Goal: Manage account settings

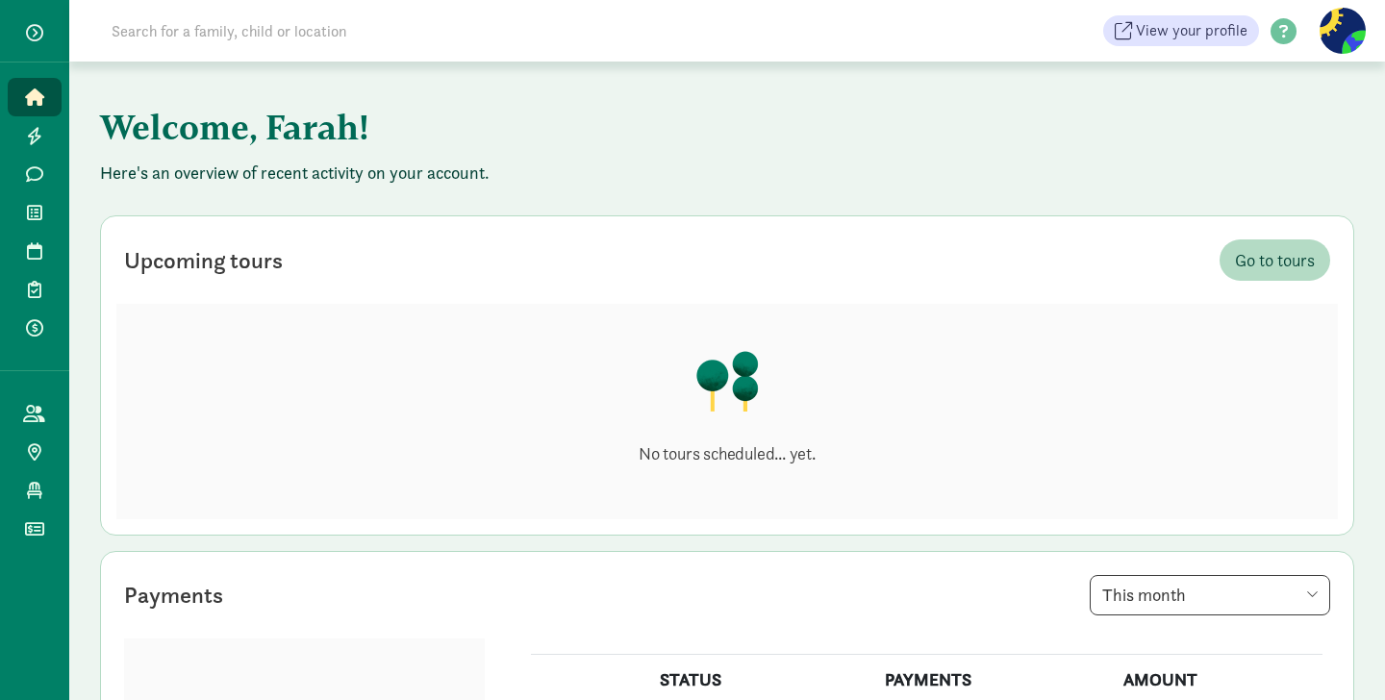
click at [1349, 26] on figure at bounding box center [1343, 31] width 46 height 46
click at [1355, 73] on link "User Profile" at bounding box center [1326, 73] width 77 height 23
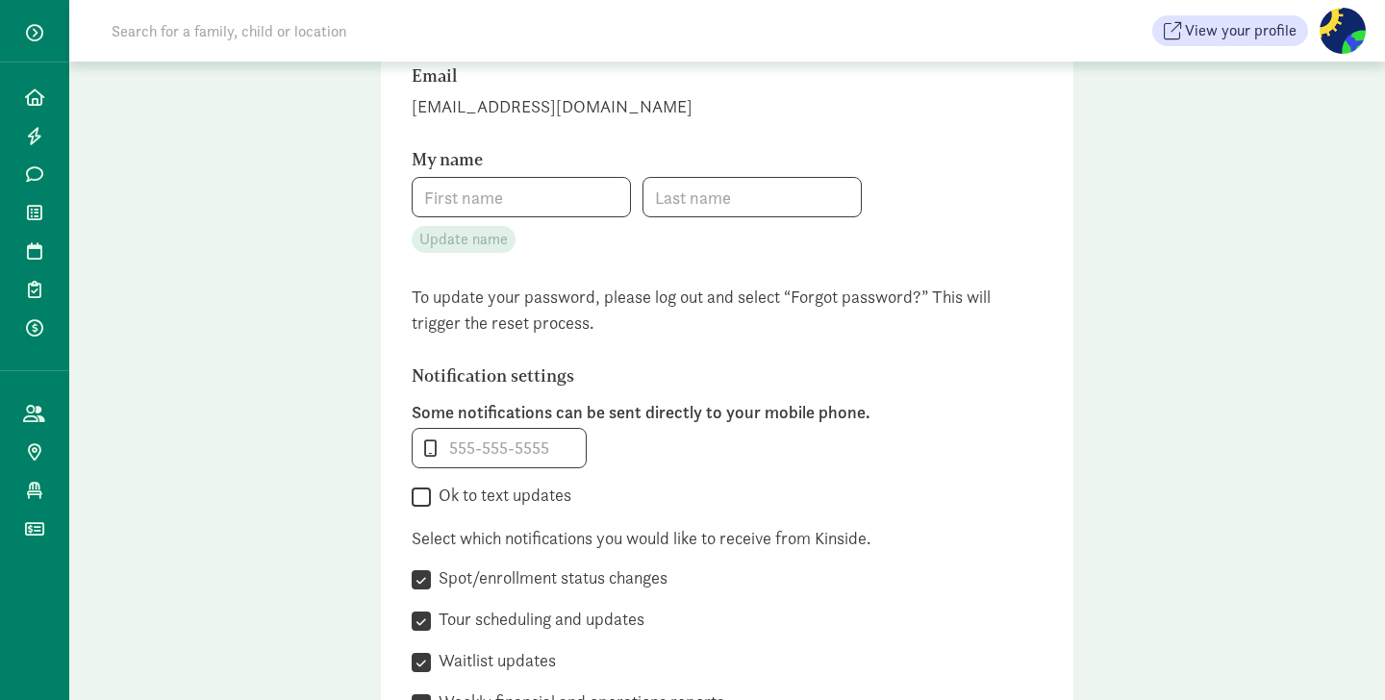
scroll to position [514, 0]
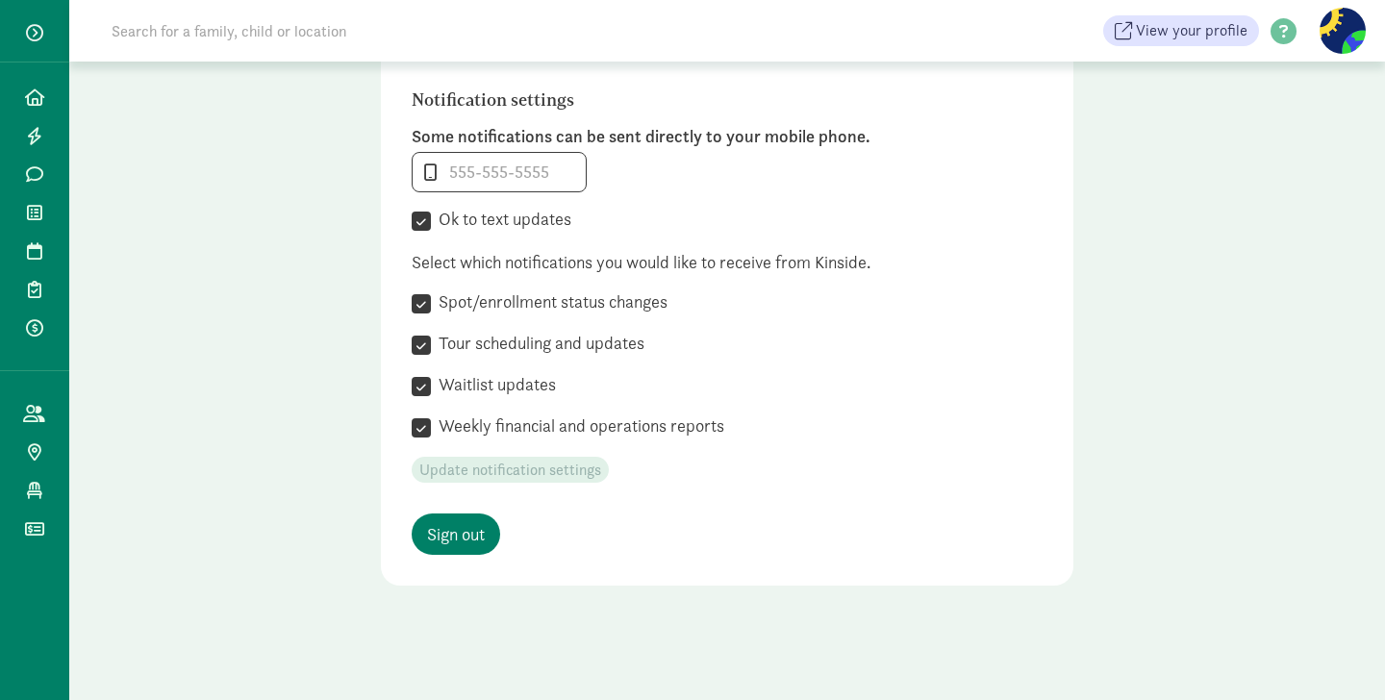
type input "Farah"
type input "[PERSON_NAME]"
type input "[PHONE_NUMBER]"
checkbox input "true"
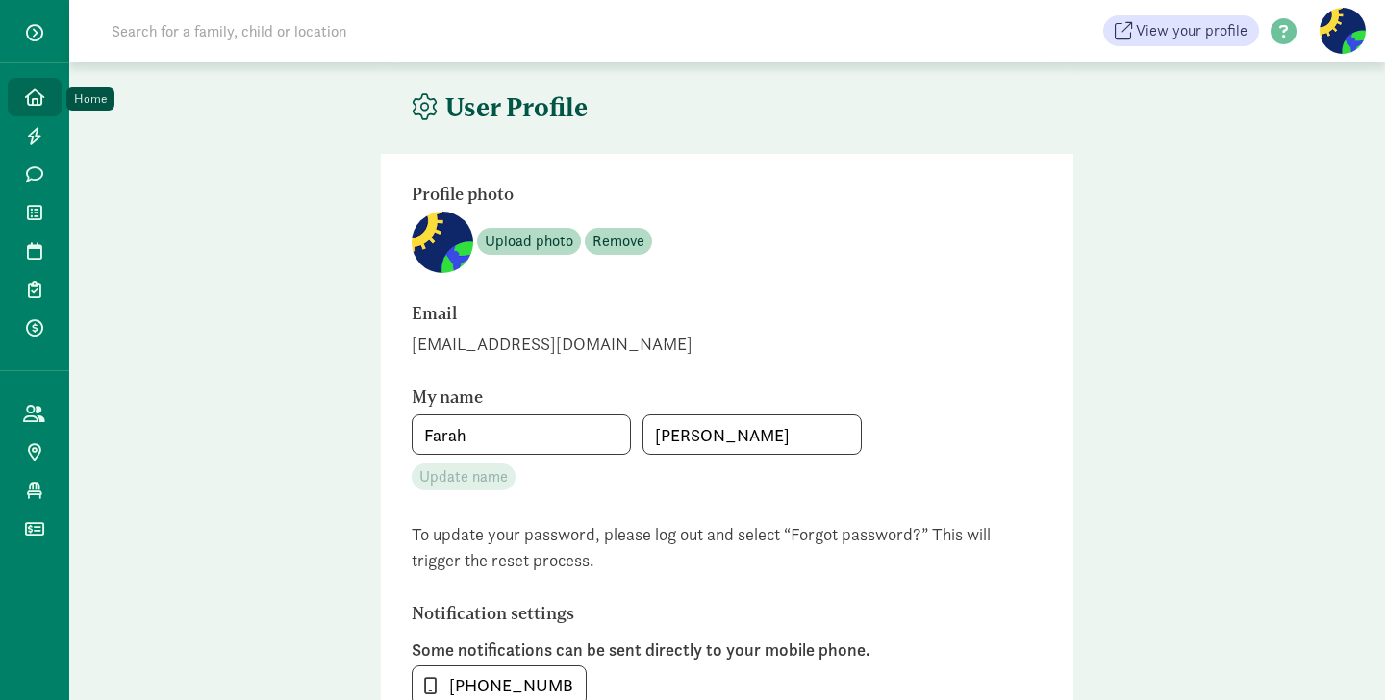
click at [32, 97] on icon at bounding box center [34, 96] width 19 height 17
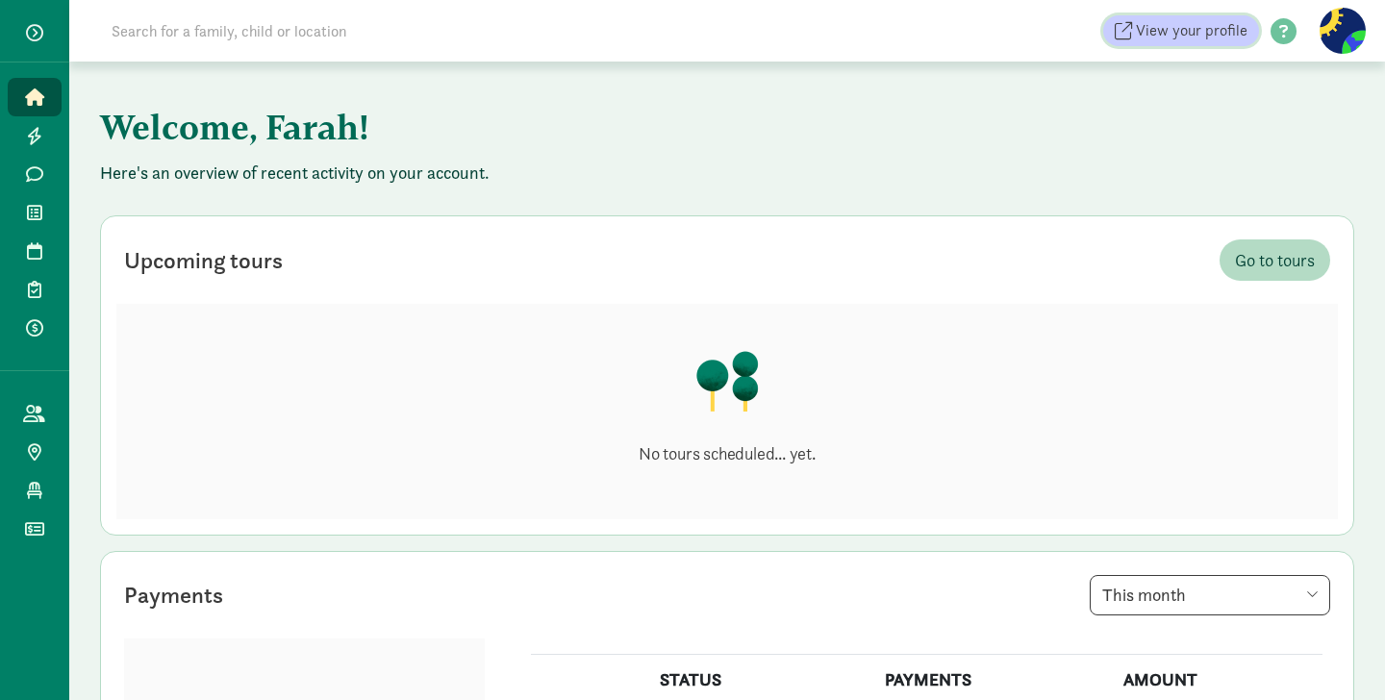
click at [1170, 27] on span "View your profile" at bounding box center [1192, 30] width 112 height 23
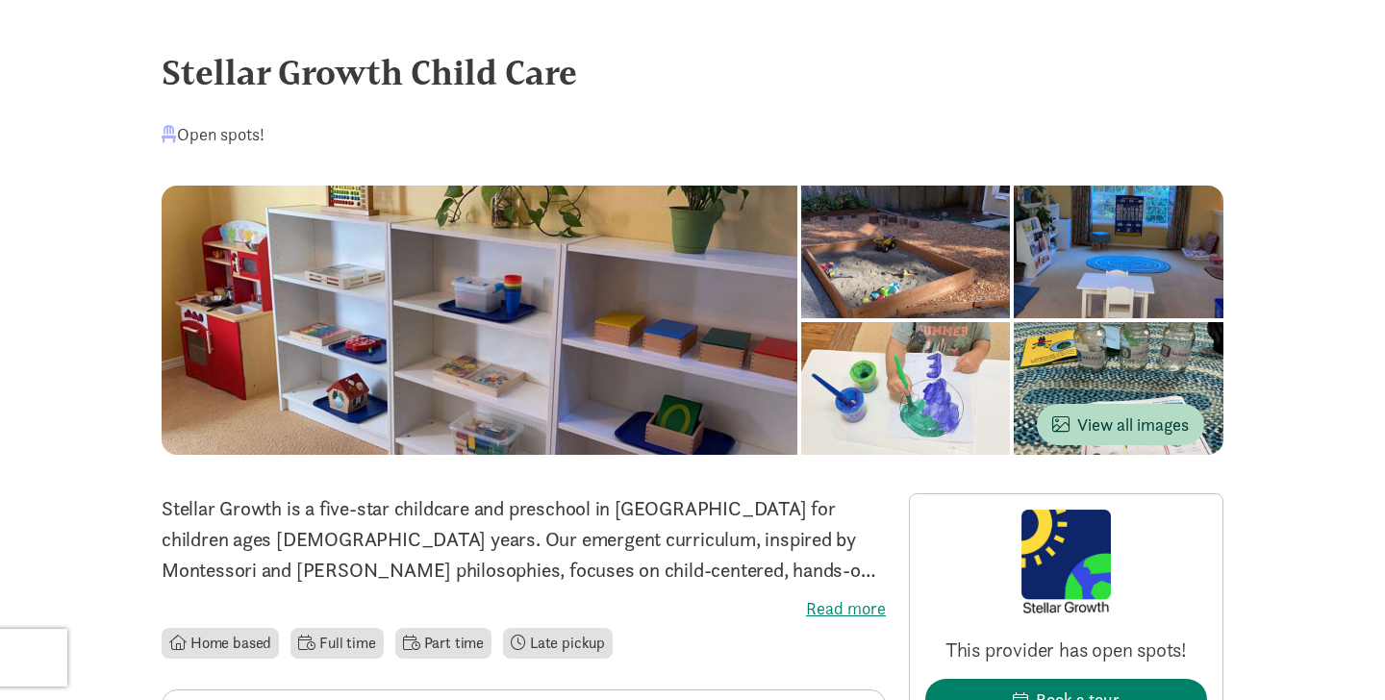
click at [690, 315] on div at bounding box center [480, 320] width 636 height 269
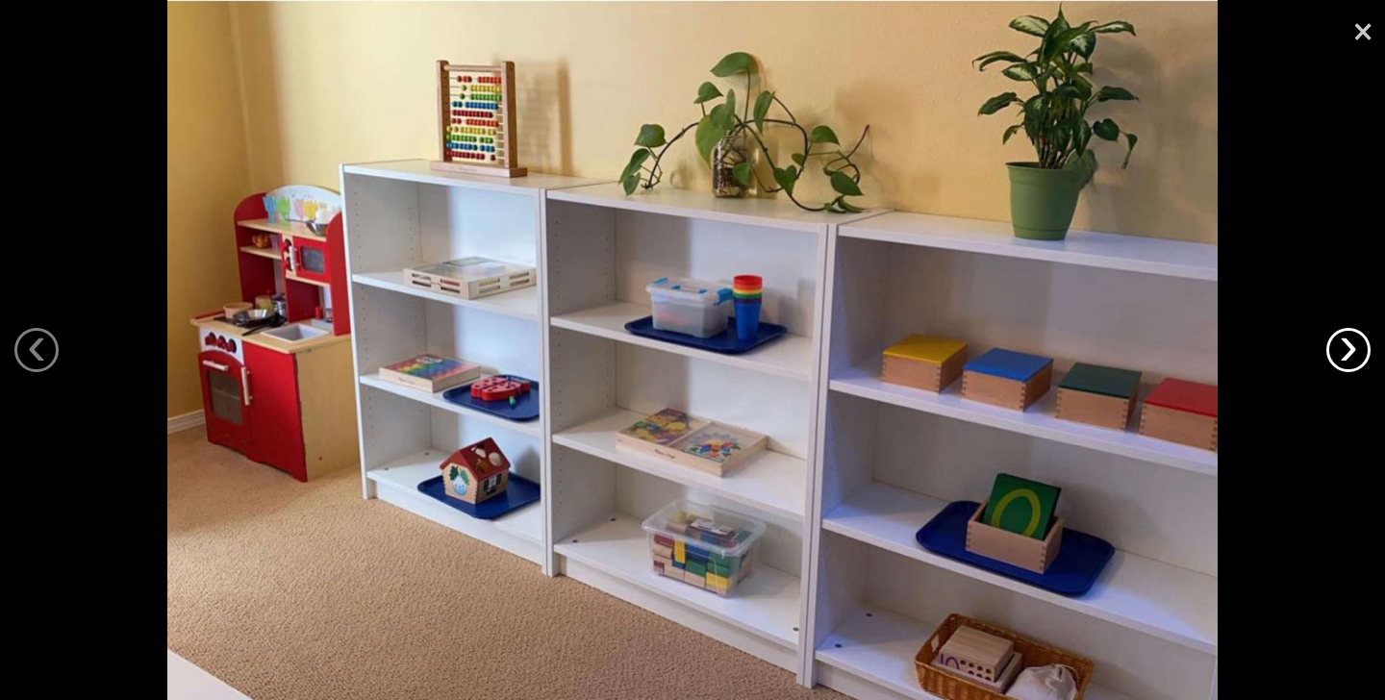
click at [1353, 358] on link "›" at bounding box center [1348, 350] width 44 height 44
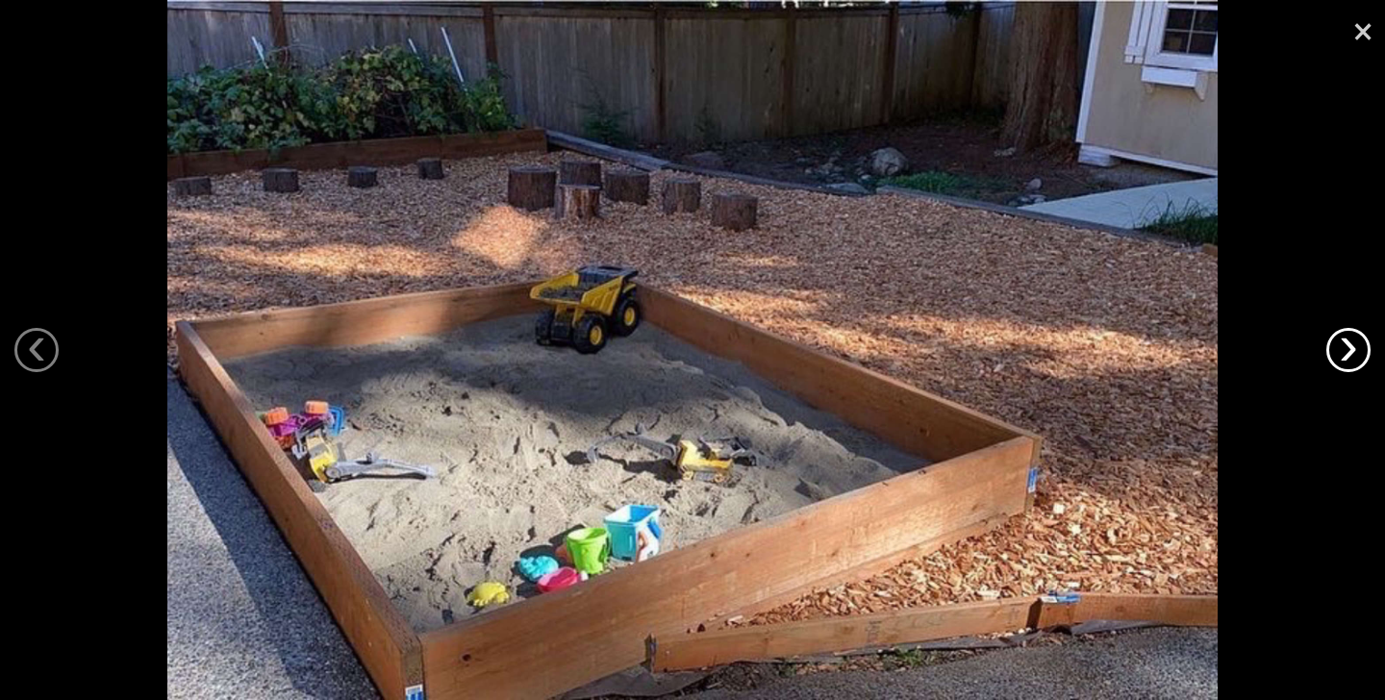
click at [1353, 359] on link "›" at bounding box center [1348, 350] width 44 height 44
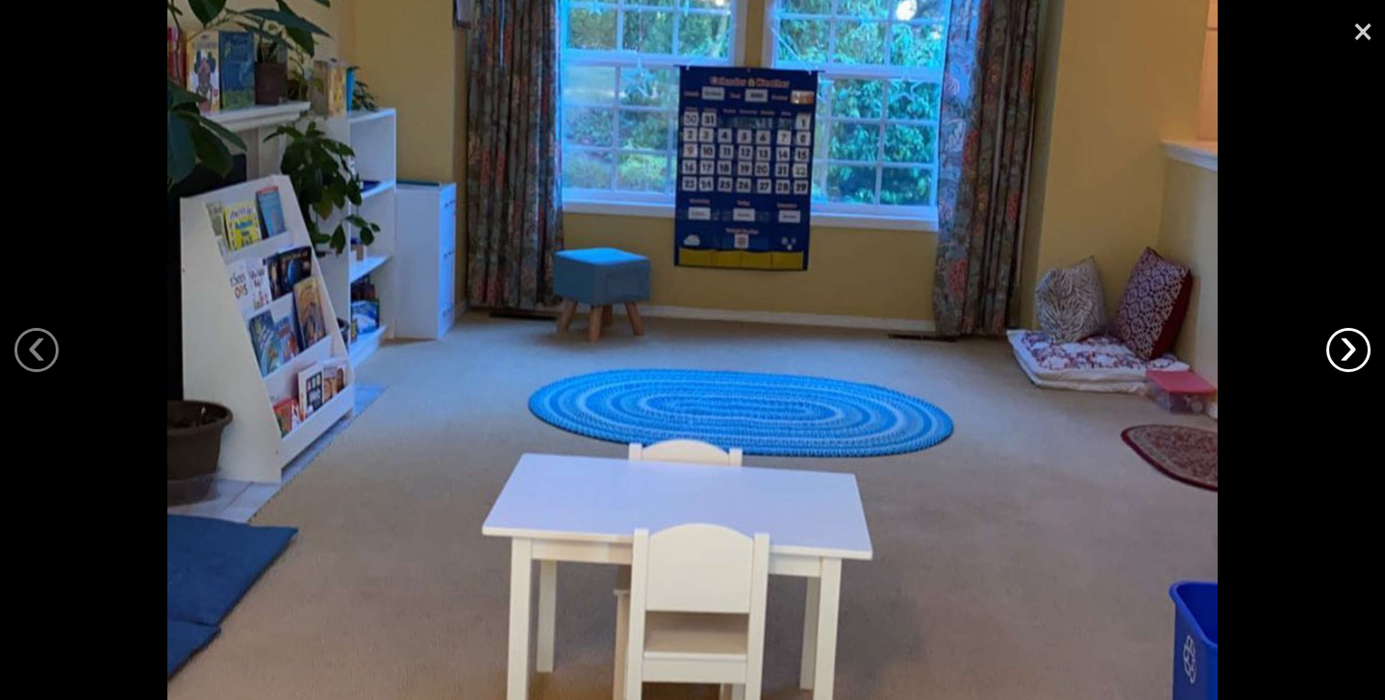
click at [1352, 359] on link "›" at bounding box center [1348, 350] width 44 height 44
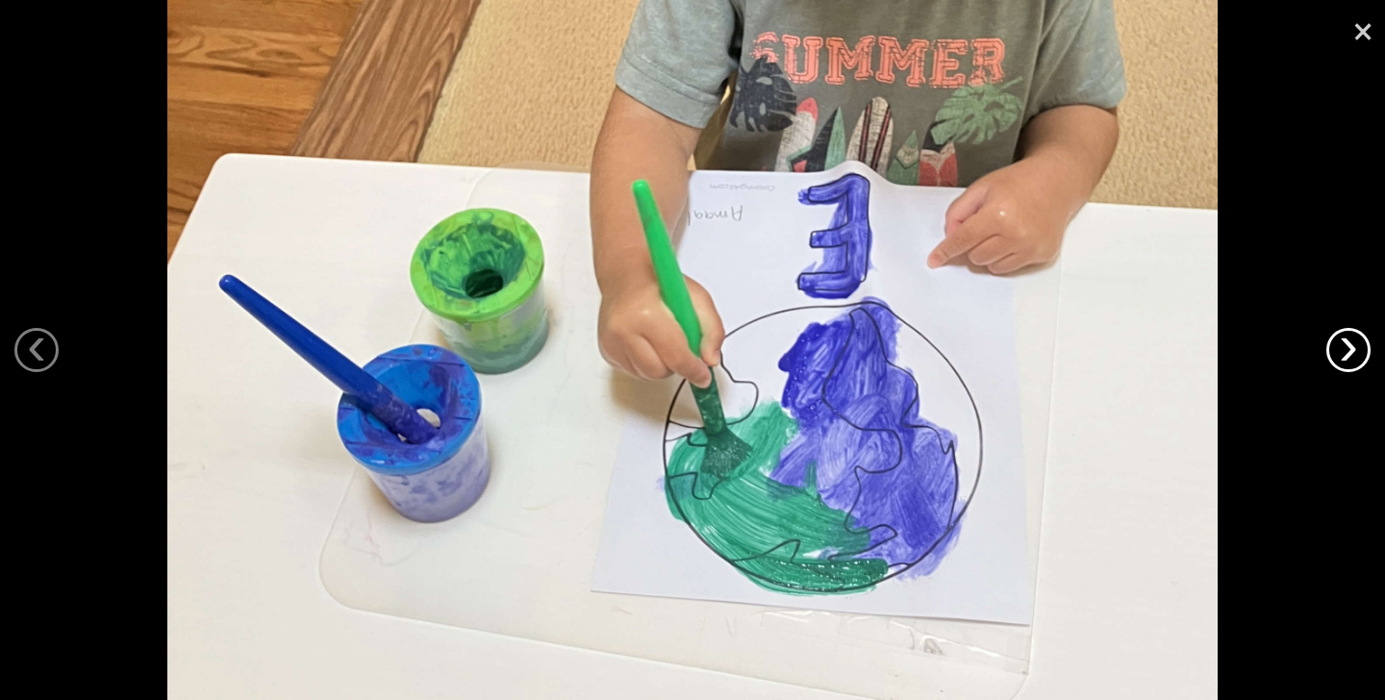
click at [1352, 359] on link "›" at bounding box center [1348, 350] width 44 height 44
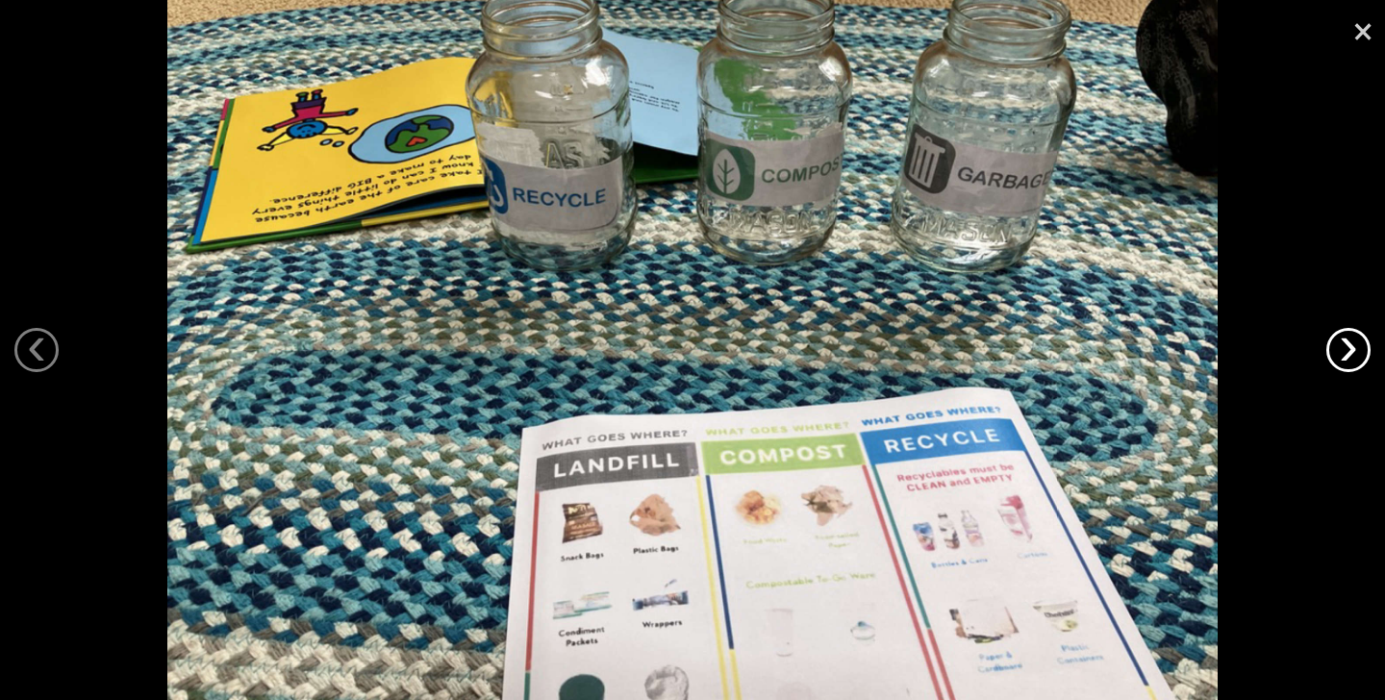
click at [1352, 359] on link "›" at bounding box center [1348, 350] width 44 height 44
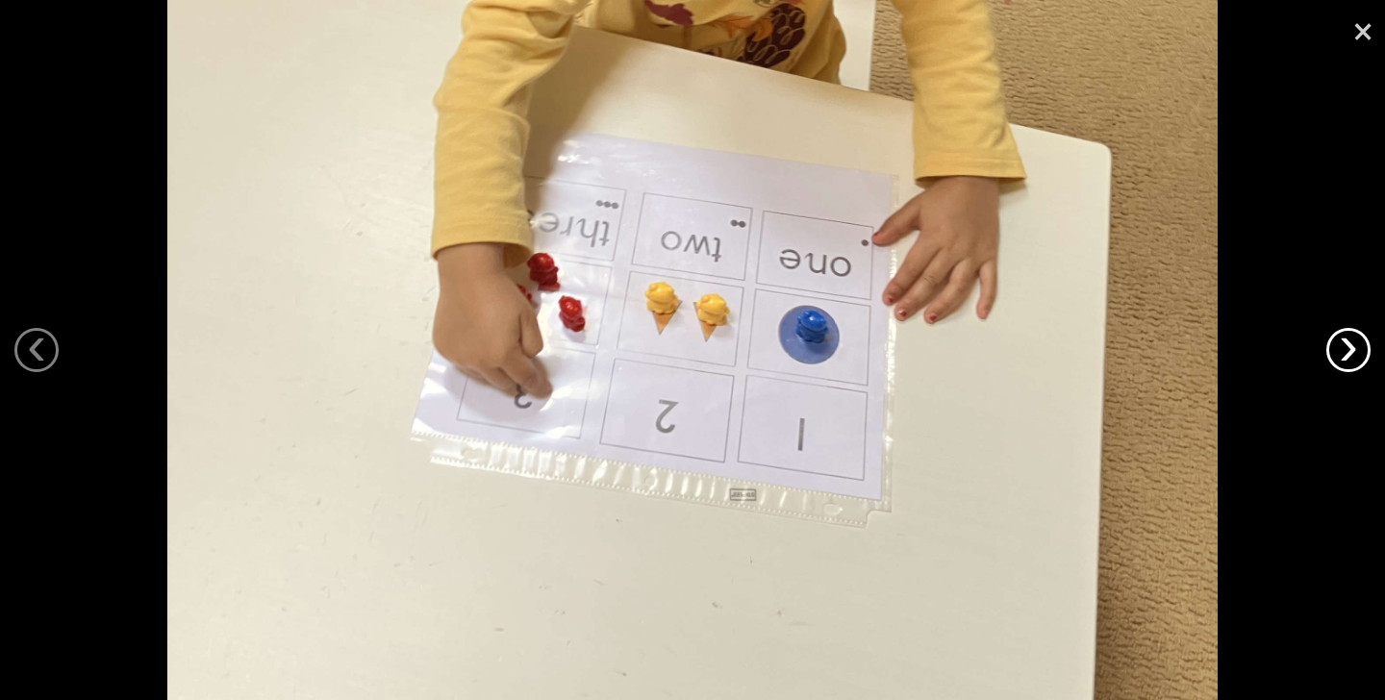
click at [1352, 359] on link "›" at bounding box center [1348, 350] width 44 height 44
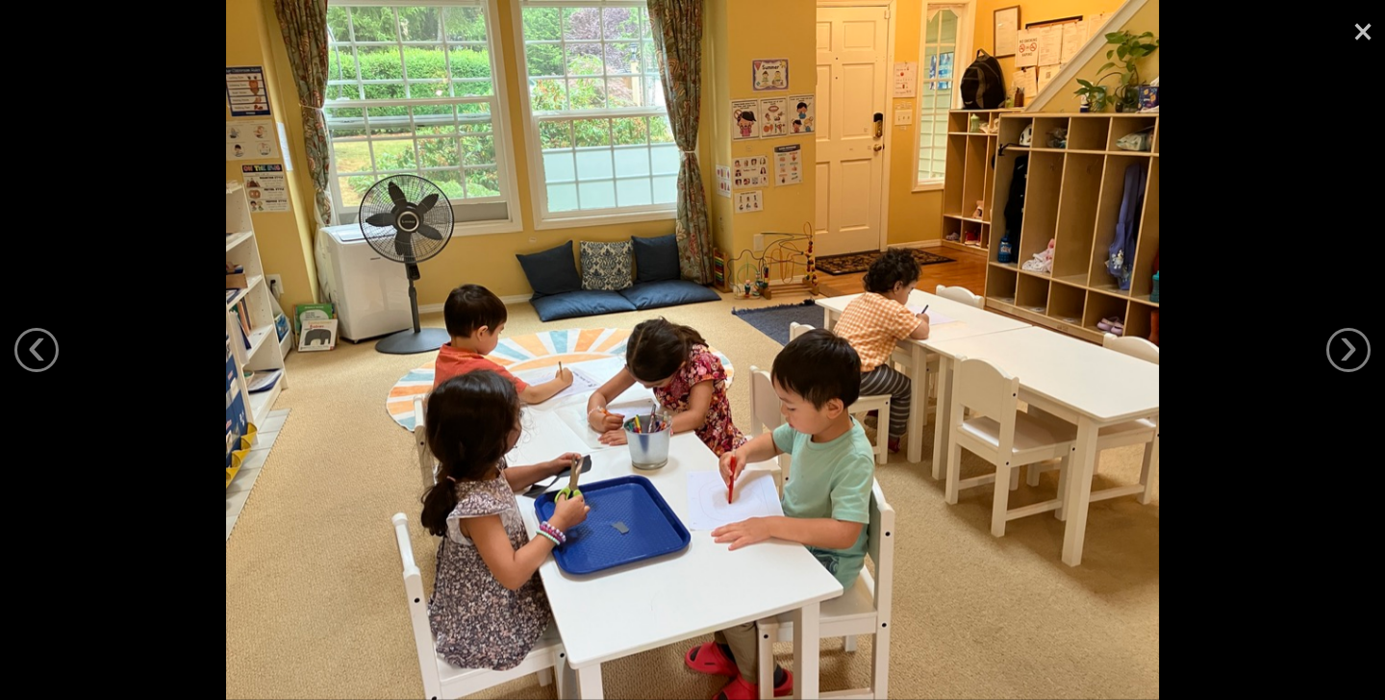
click at [1359, 29] on link "×" at bounding box center [1363, 29] width 44 height 58
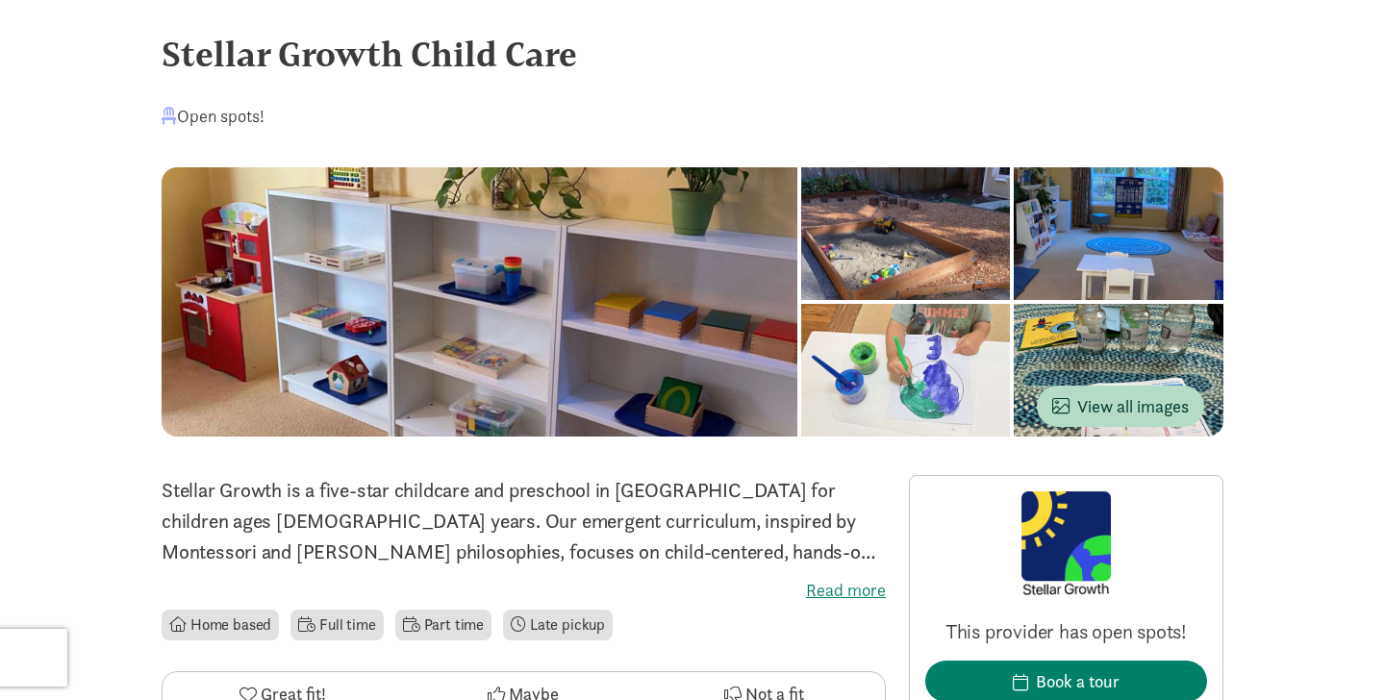
scroll to position [16, 0]
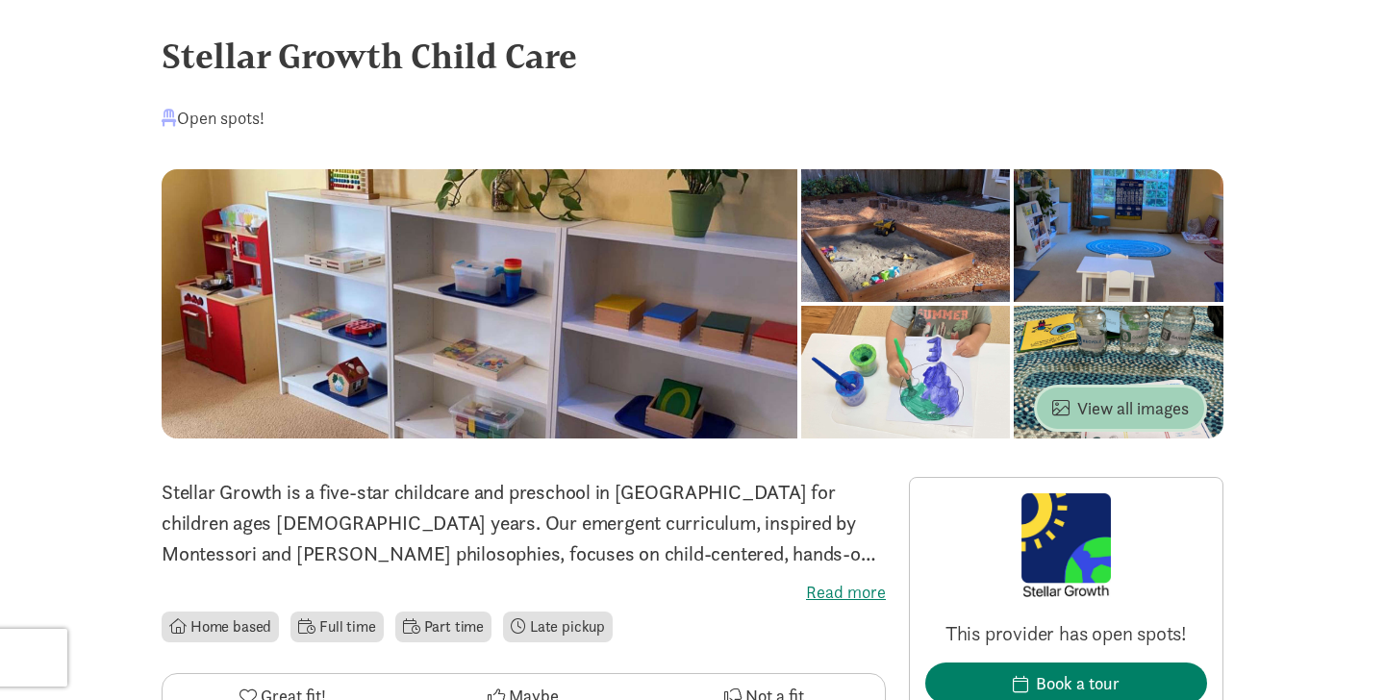
click at [1091, 403] on span "View all images" at bounding box center [1120, 408] width 137 height 26
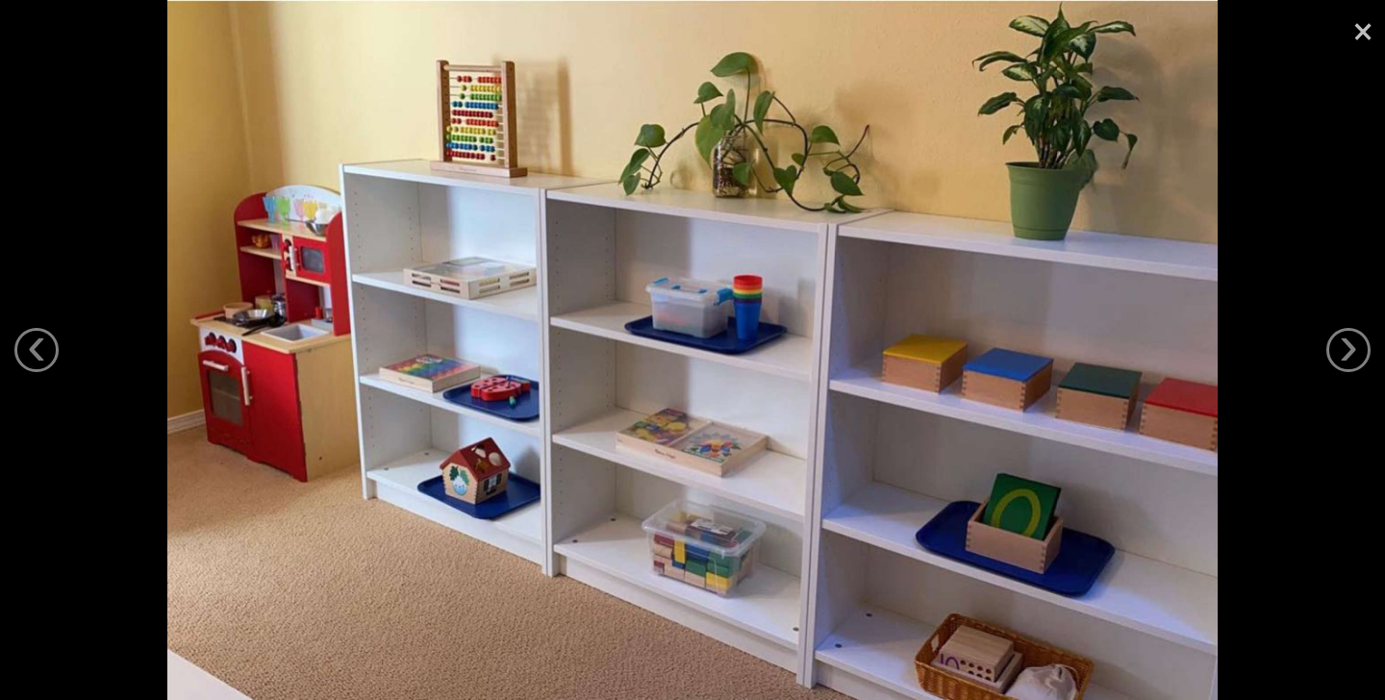
click at [1359, 31] on link "×" at bounding box center [1363, 29] width 44 height 58
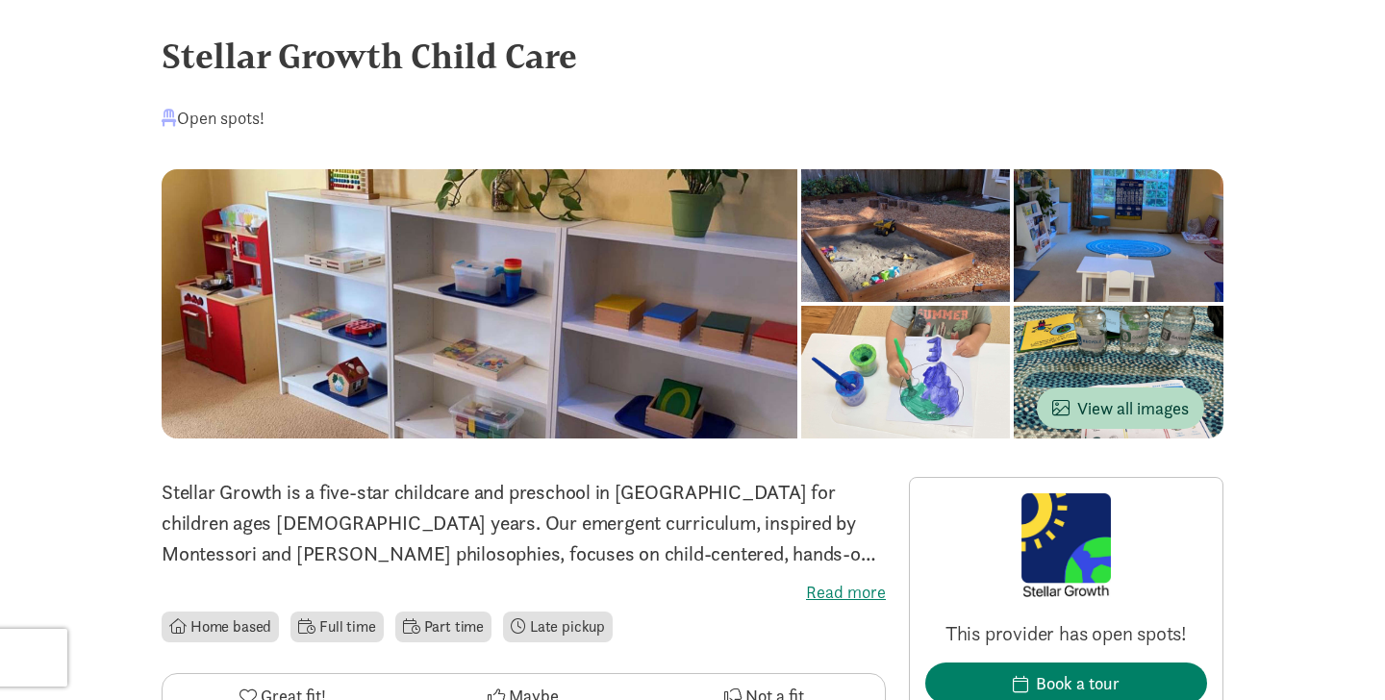
click at [1132, 340] on div at bounding box center [1119, 372] width 210 height 133
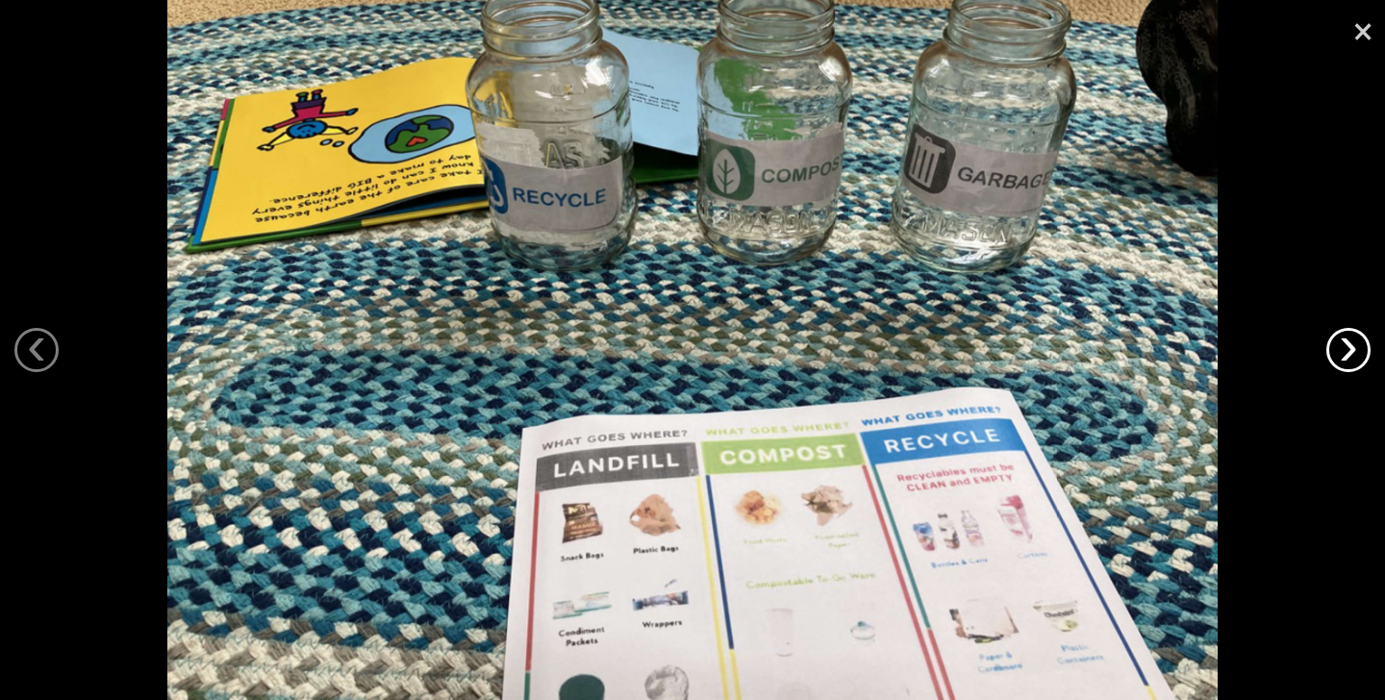
click at [1348, 354] on link "›" at bounding box center [1348, 350] width 44 height 44
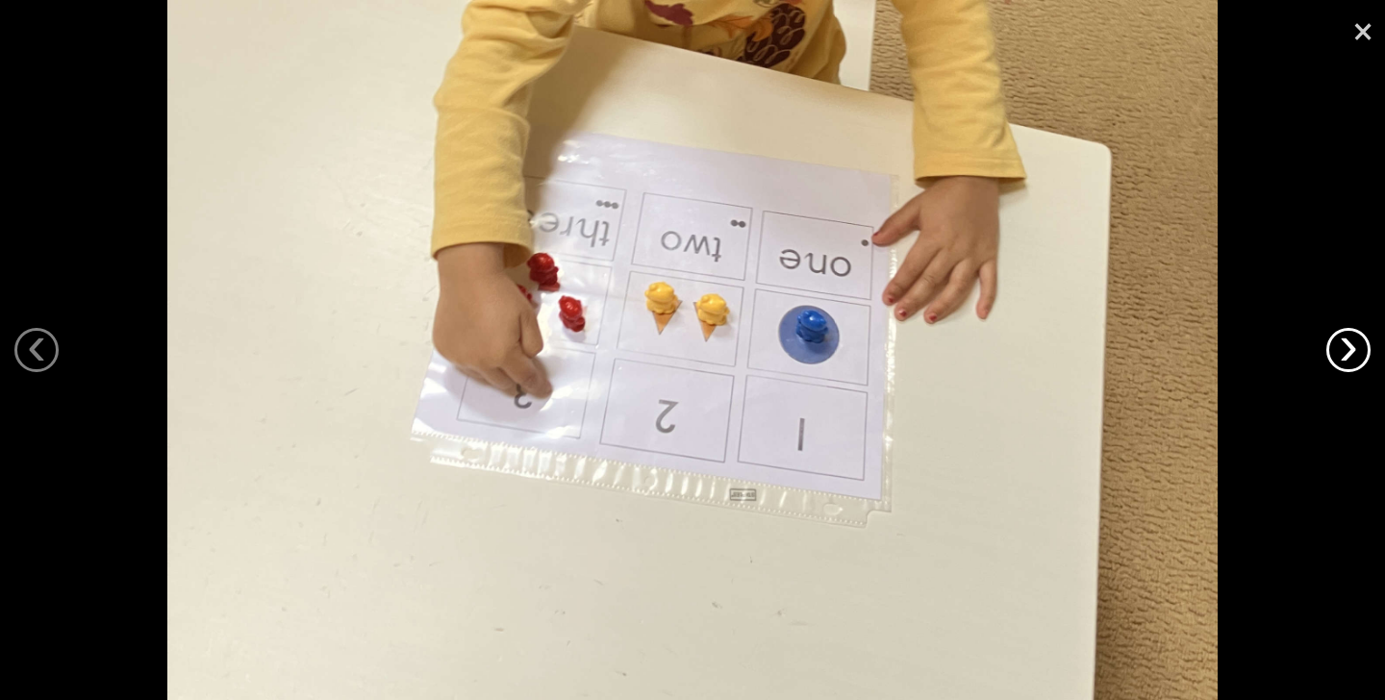
click at [1348, 354] on link "›" at bounding box center [1348, 350] width 44 height 44
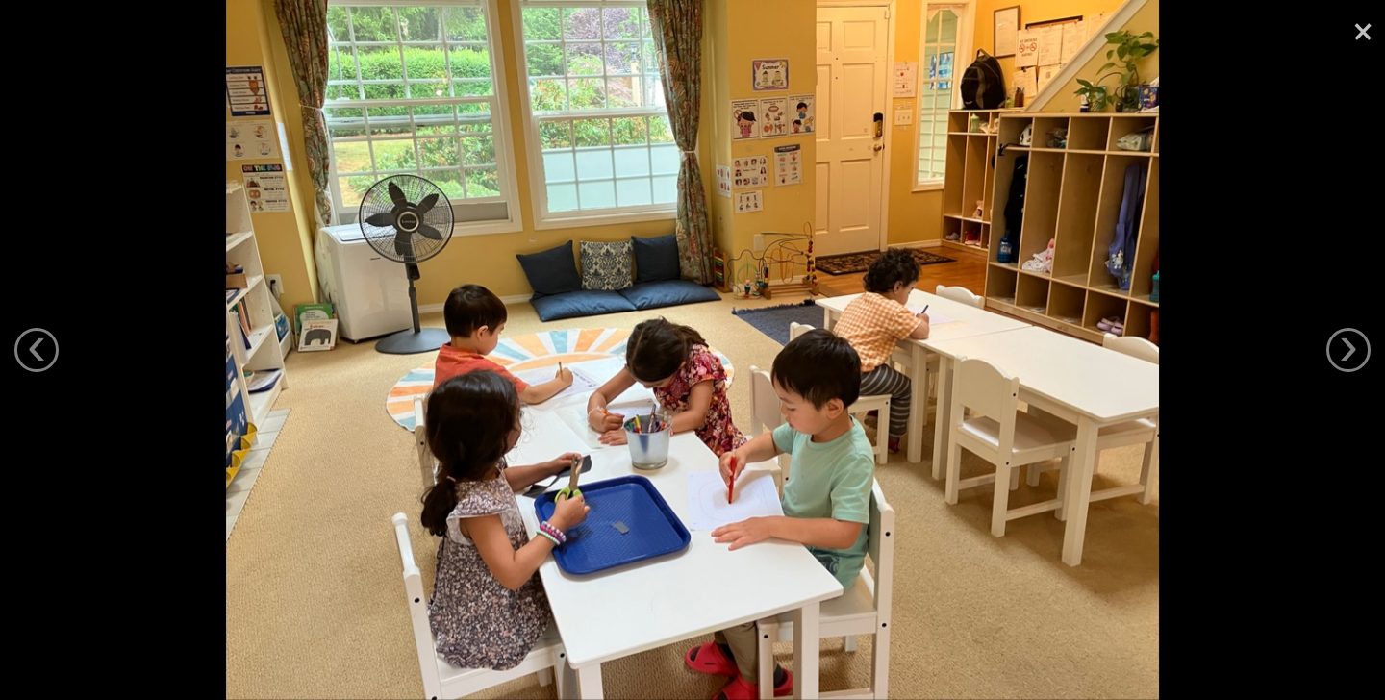
click at [1361, 23] on link "×" at bounding box center [1363, 29] width 44 height 58
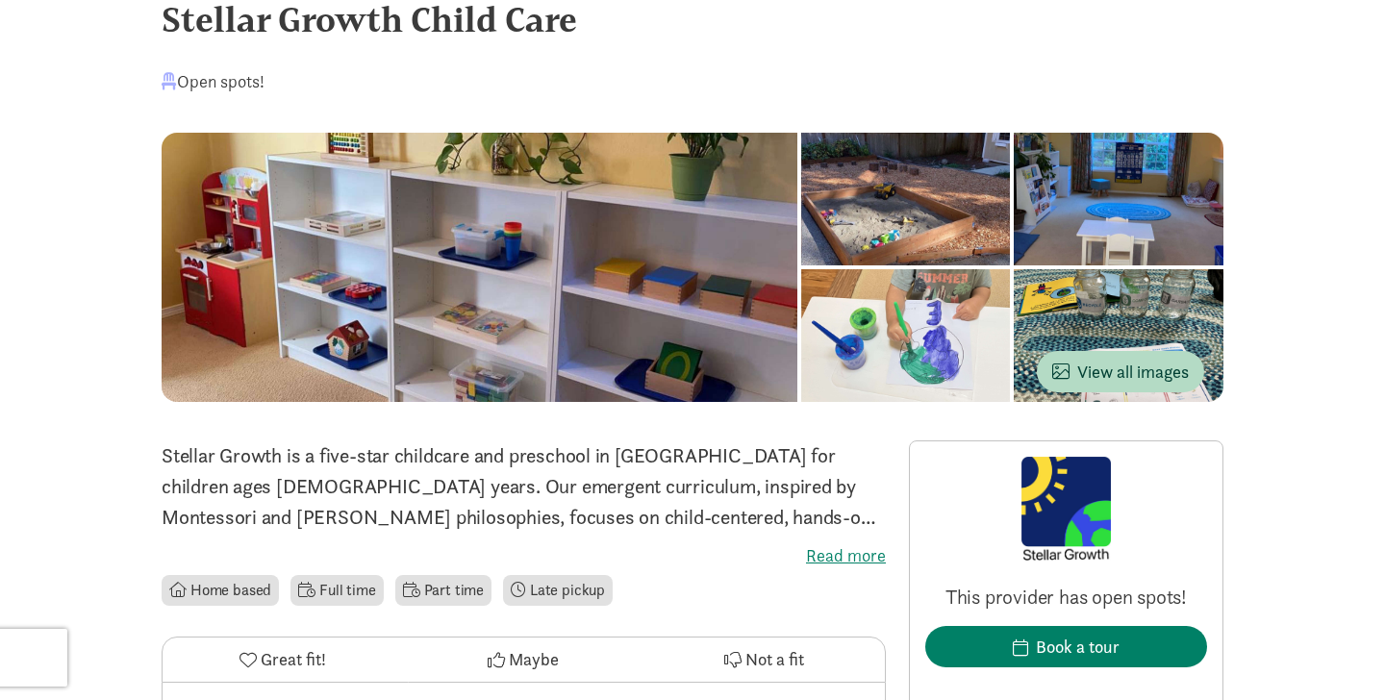
scroll to position [0, 0]
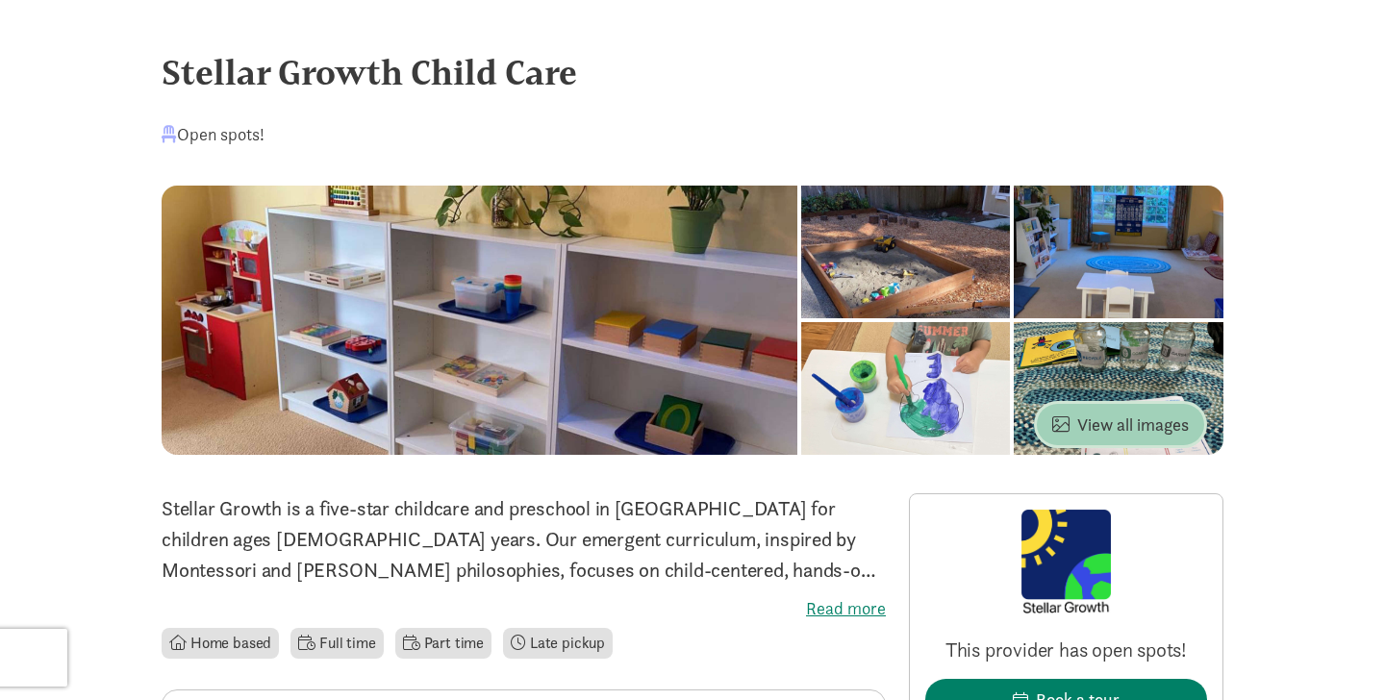
click at [1098, 411] on button "View all images" at bounding box center [1120, 424] width 167 height 41
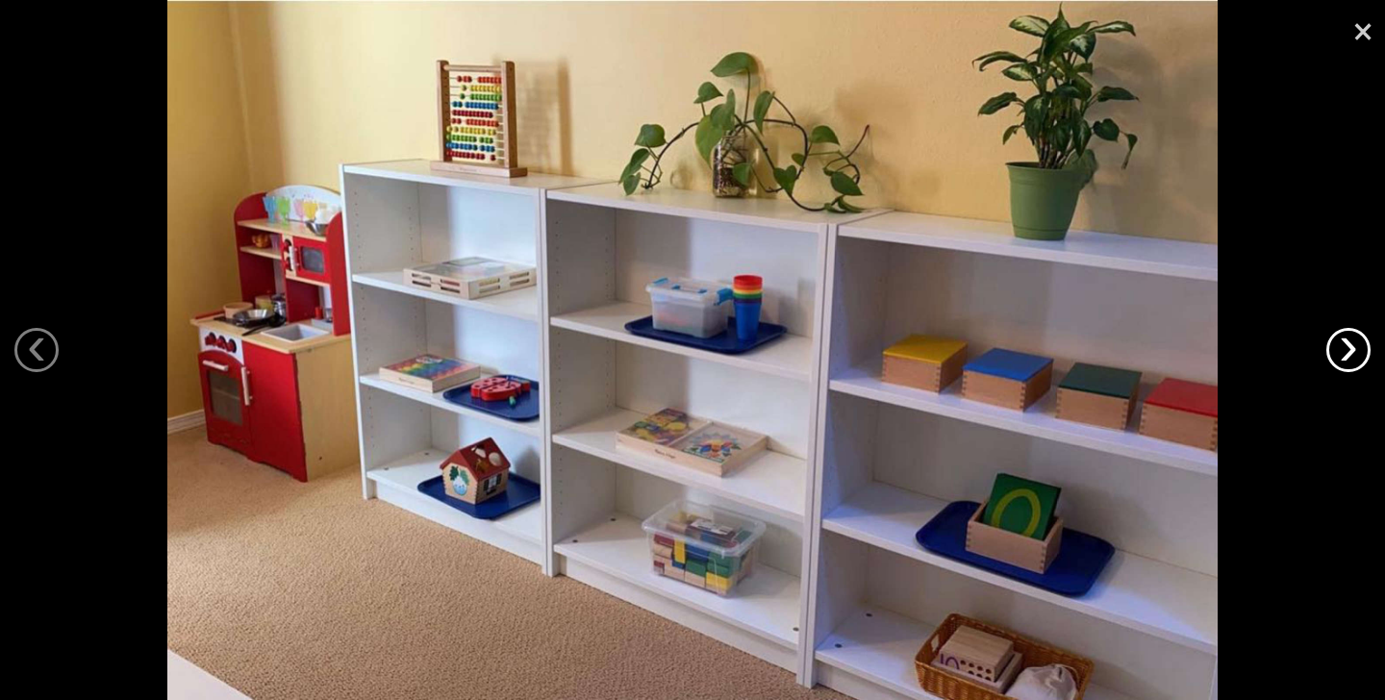
click at [1345, 340] on link "›" at bounding box center [1348, 350] width 44 height 44
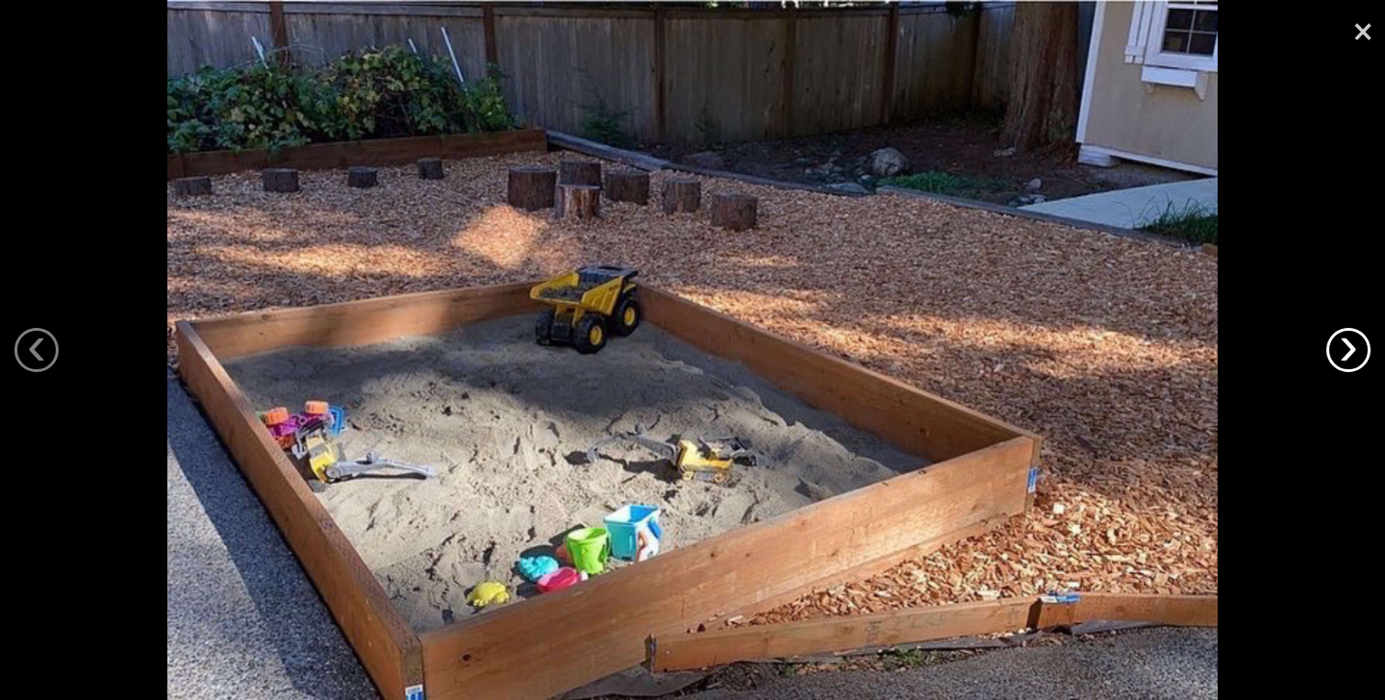
click at [1345, 340] on link "›" at bounding box center [1348, 350] width 44 height 44
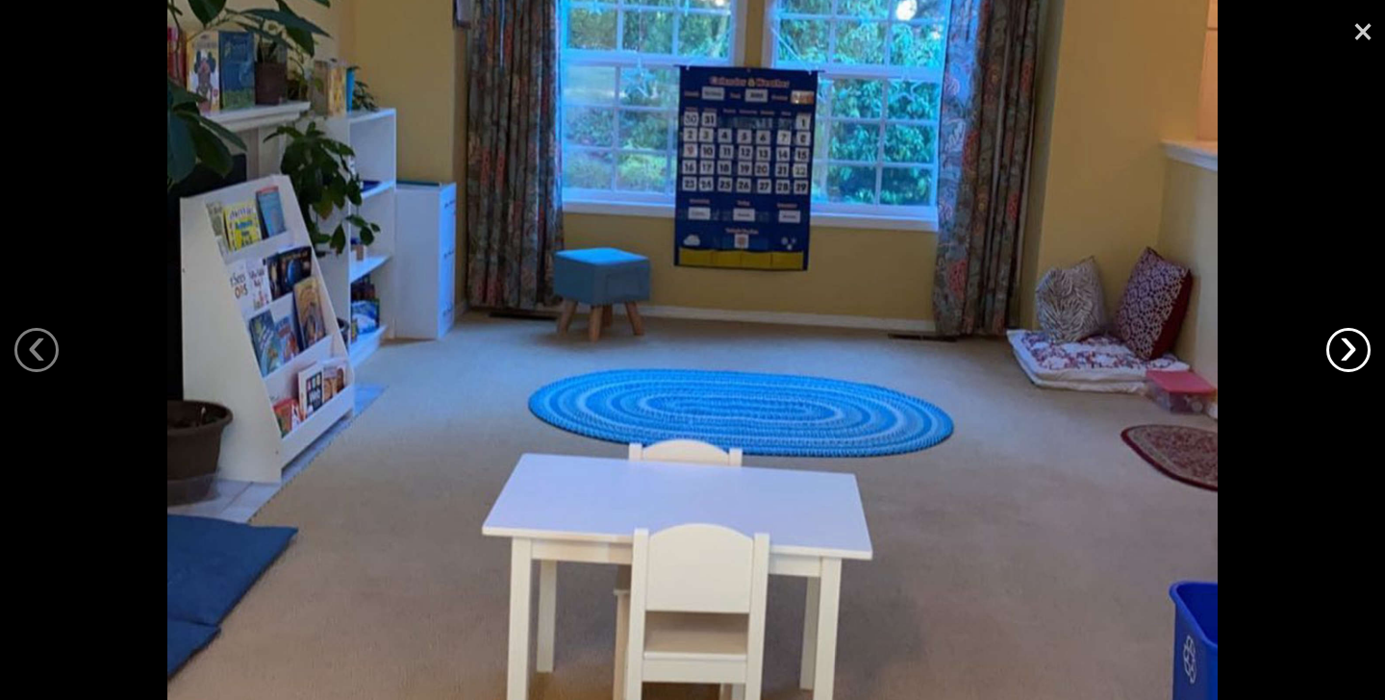
click at [1345, 340] on link "›" at bounding box center [1348, 350] width 44 height 44
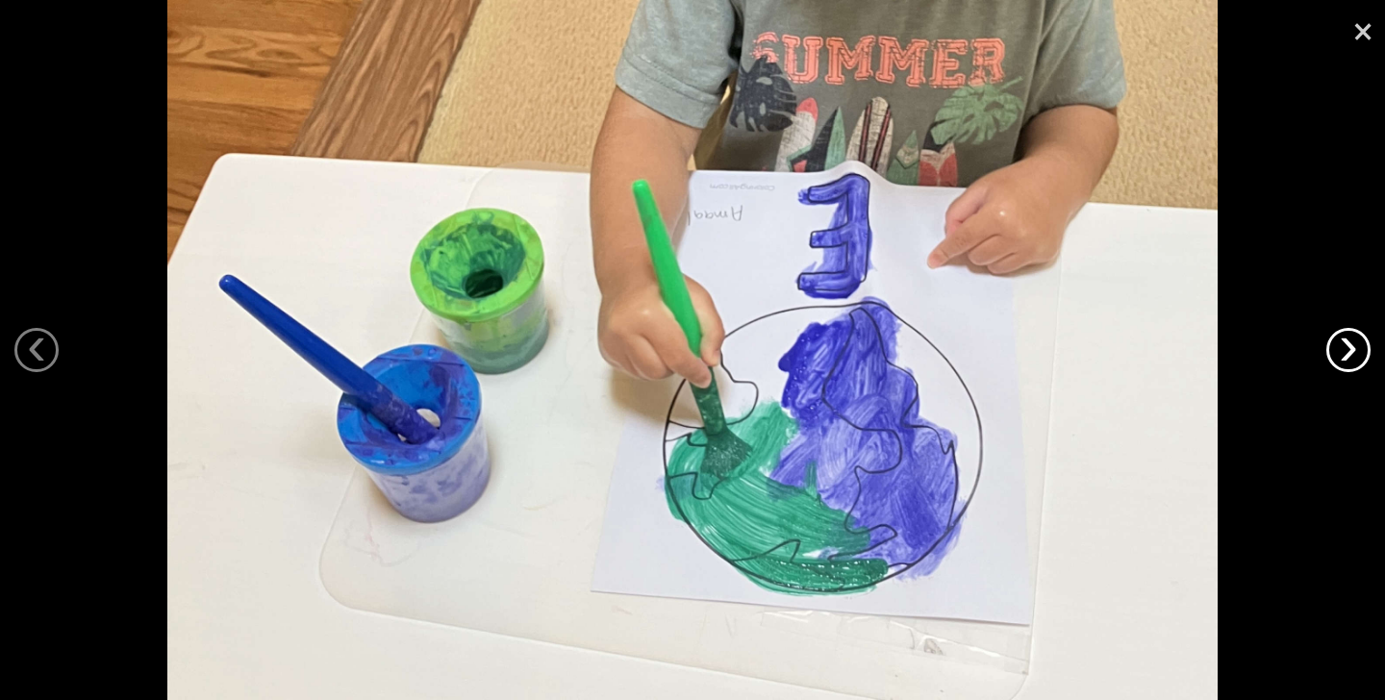
click at [1345, 340] on link "›" at bounding box center [1348, 350] width 44 height 44
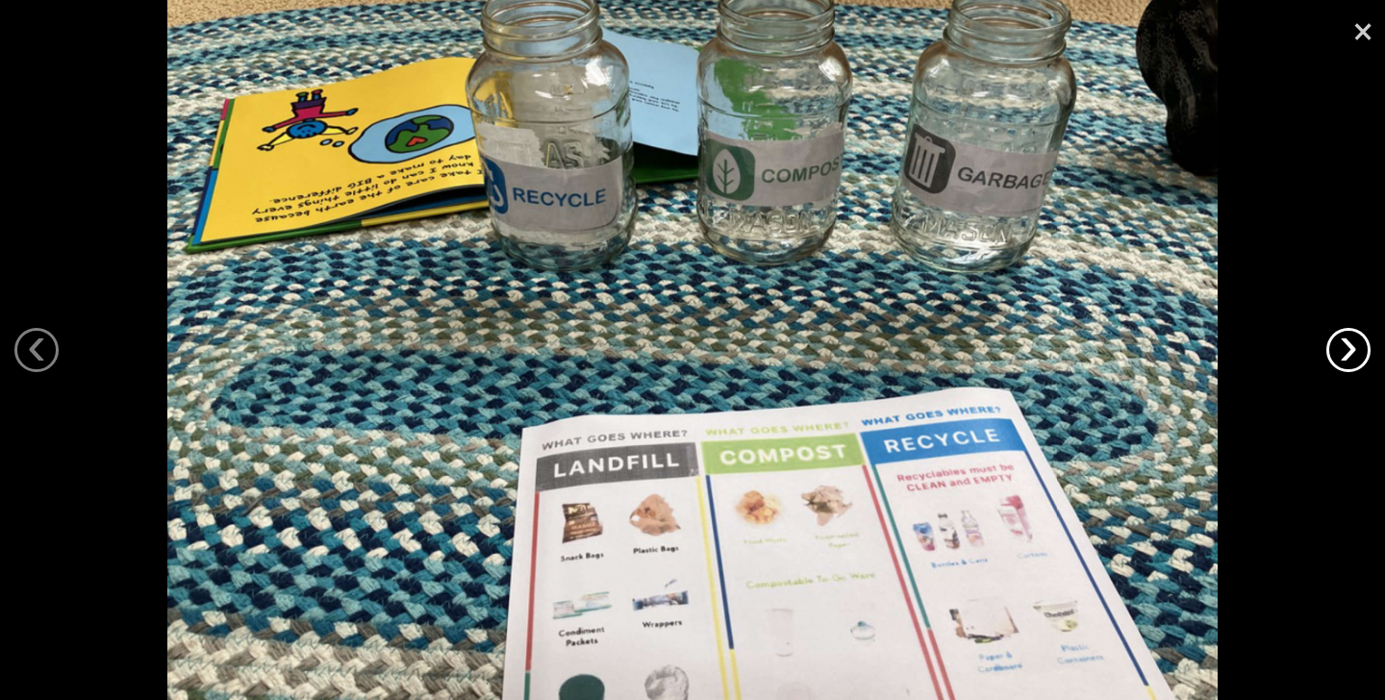
click at [1345, 340] on link "›" at bounding box center [1348, 350] width 44 height 44
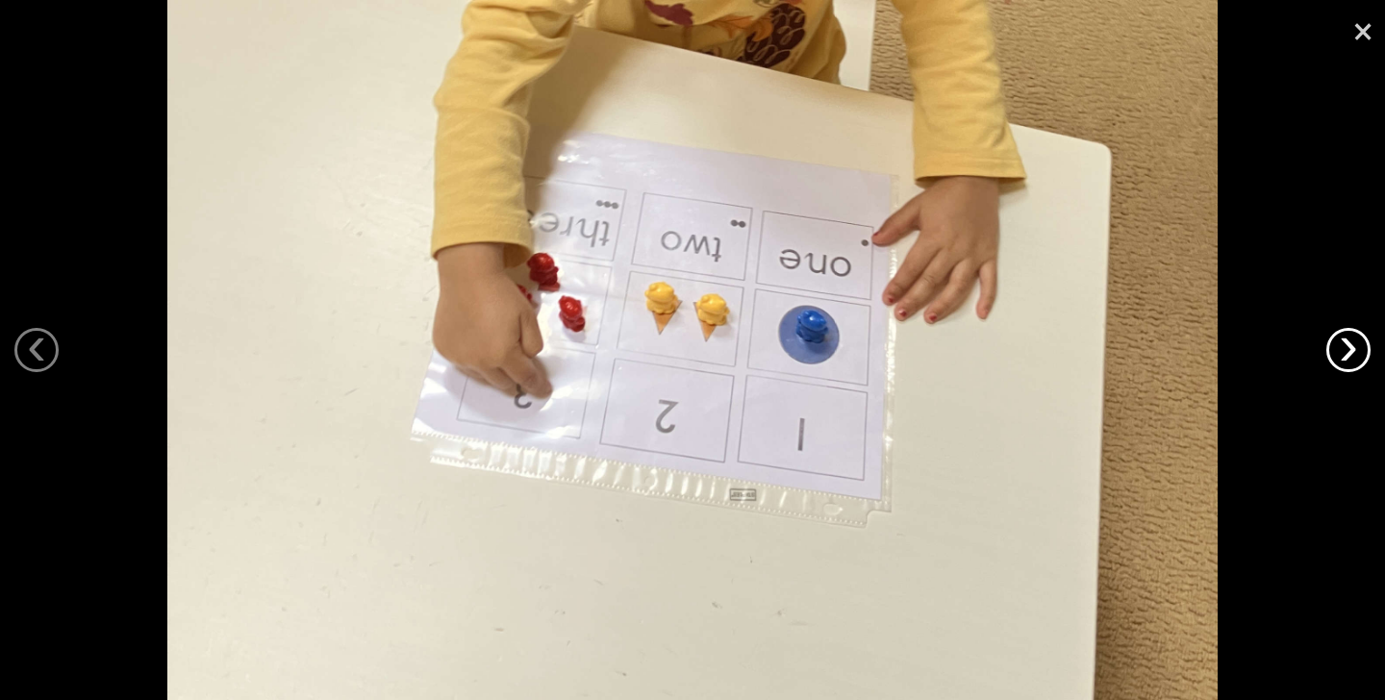
click at [1345, 340] on link "›" at bounding box center [1348, 350] width 44 height 44
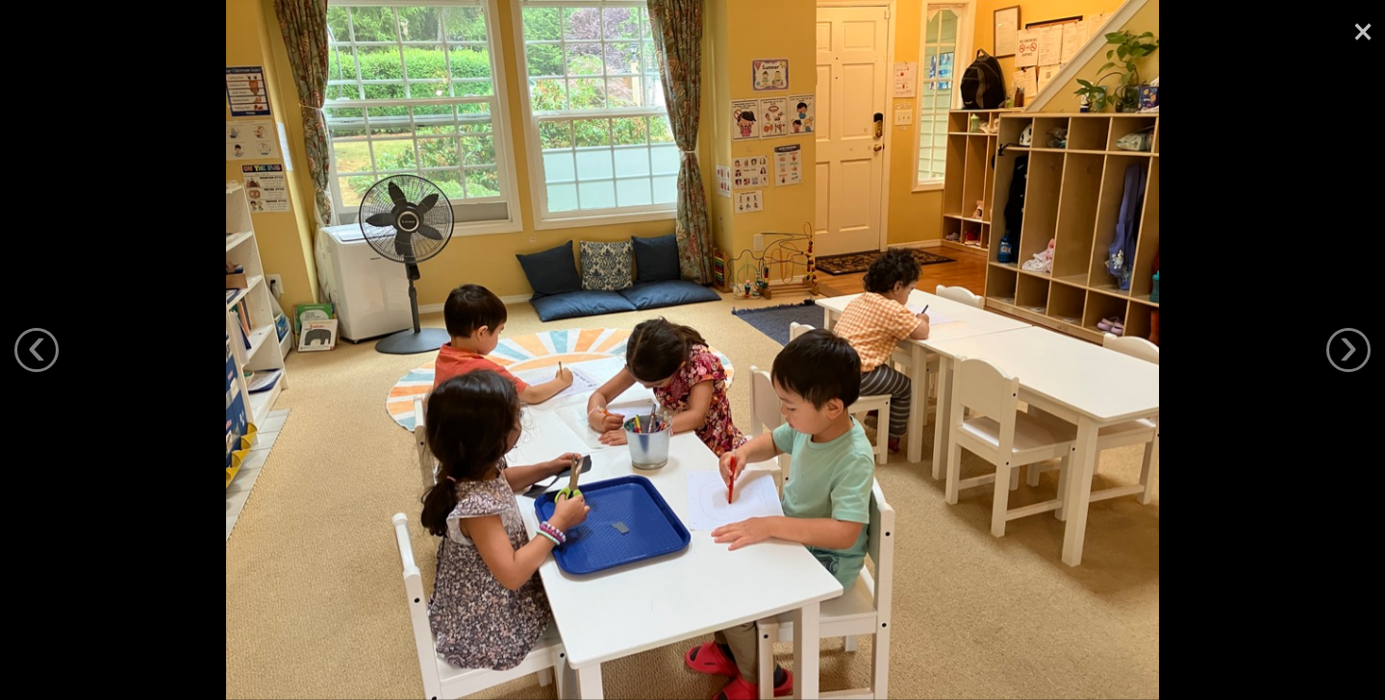
click at [1365, 31] on link "×" at bounding box center [1363, 29] width 44 height 58
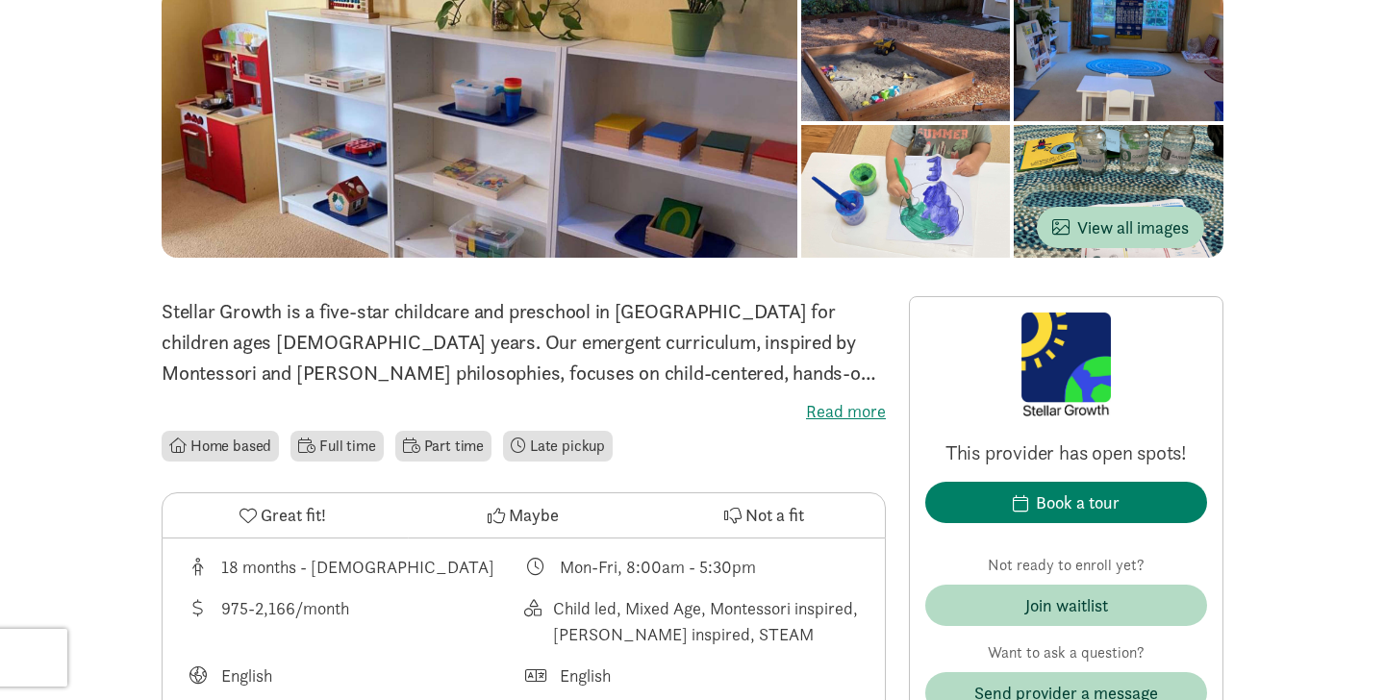
scroll to position [200, 0]
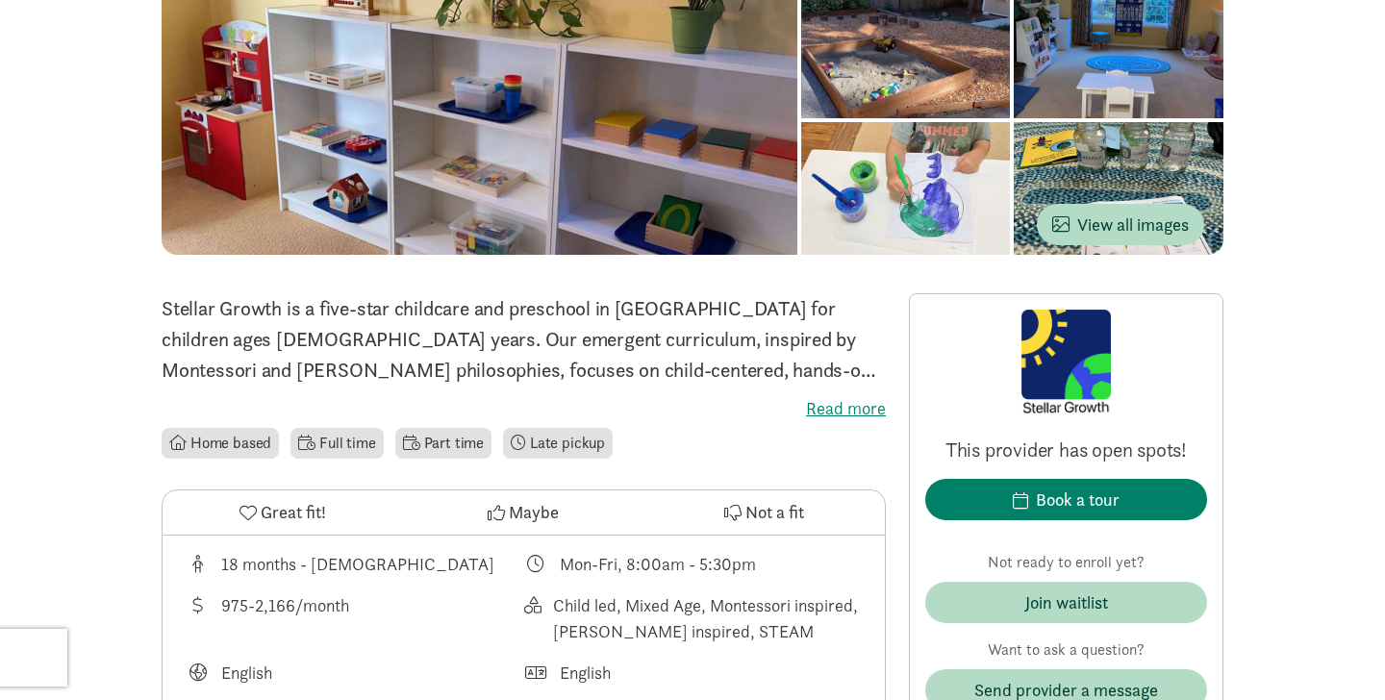
click at [860, 402] on label "Read more" at bounding box center [524, 408] width 724 height 23
click at [0, 0] on input "Read more" at bounding box center [0, 0] width 0 height 0
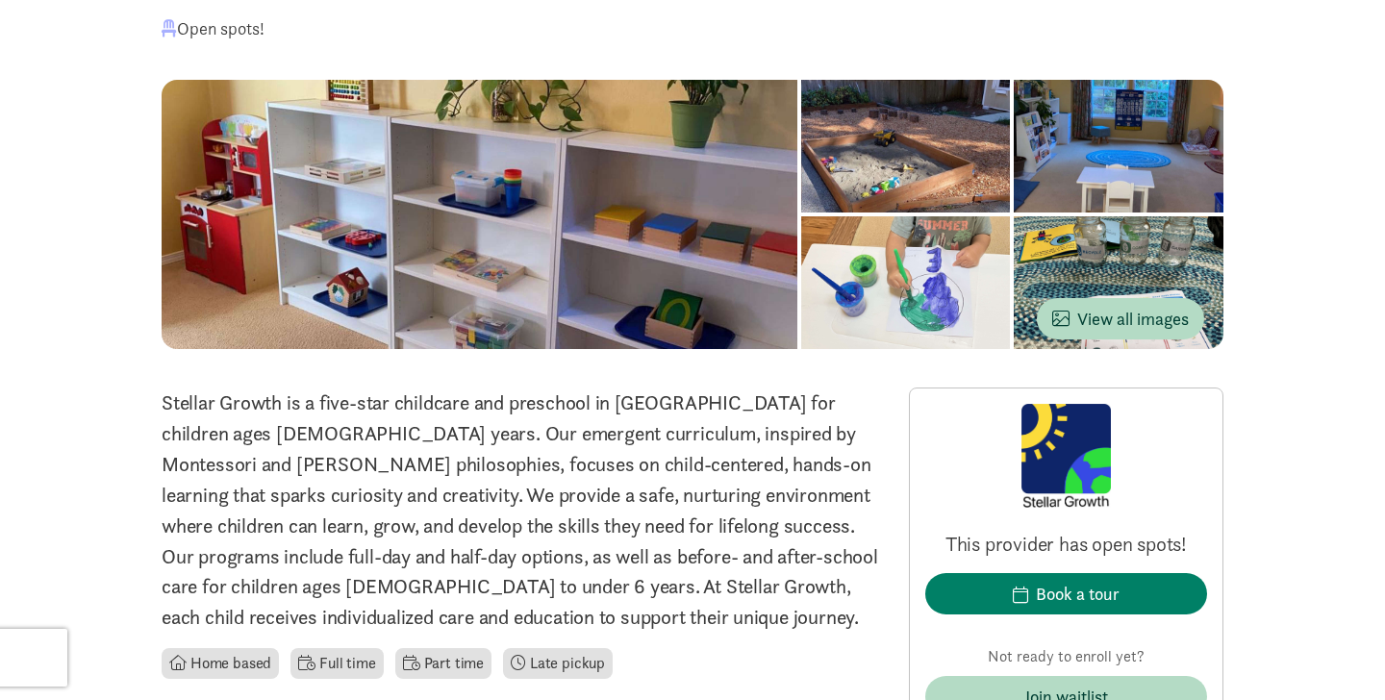
scroll to position [0, 0]
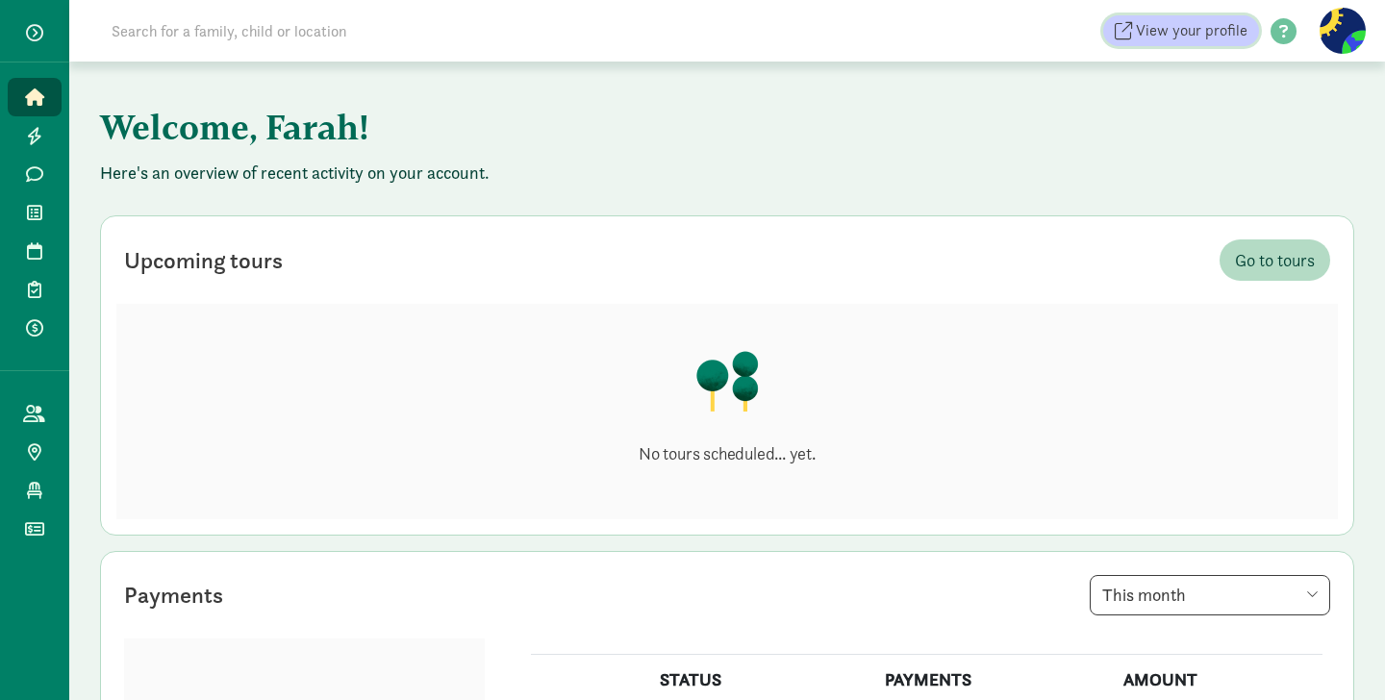
click at [1196, 37] on span "View your profile" at bounding box center [1192, 30] width 112 height 23
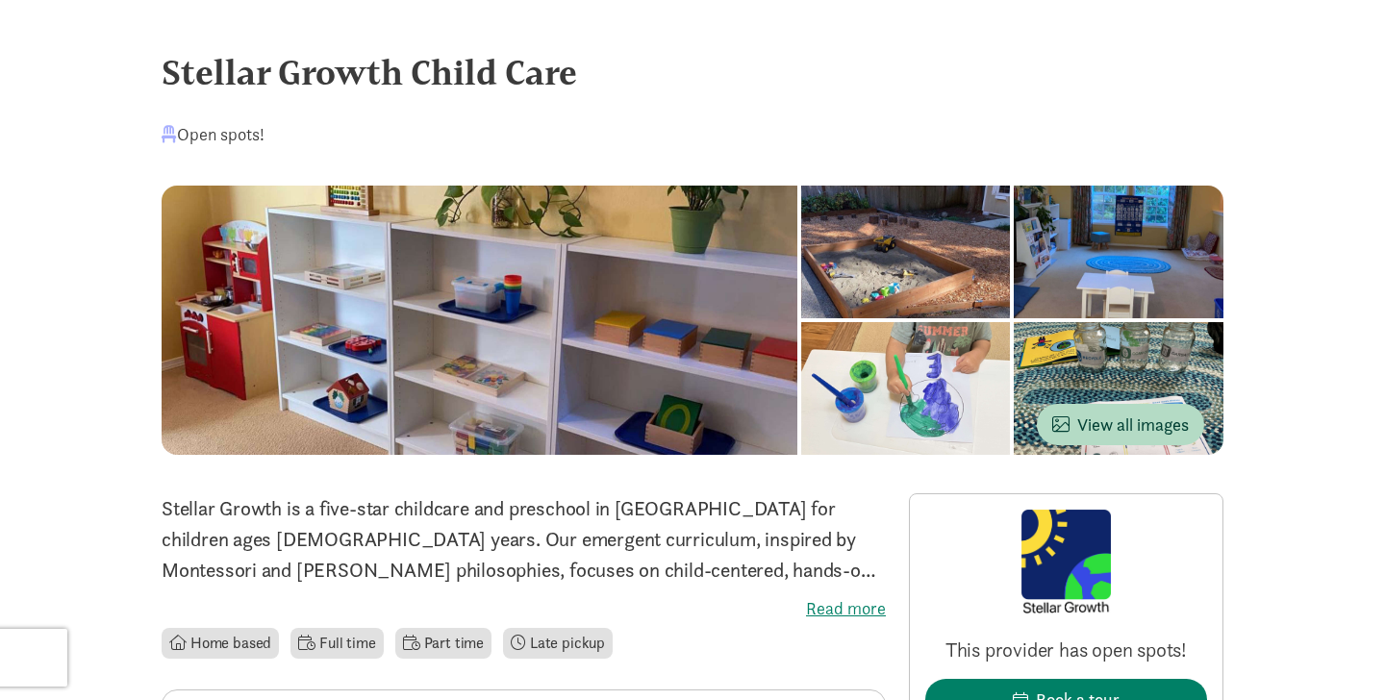
click at [1083, 367] on div at bounding box center [1119, 388] width 210 height 133
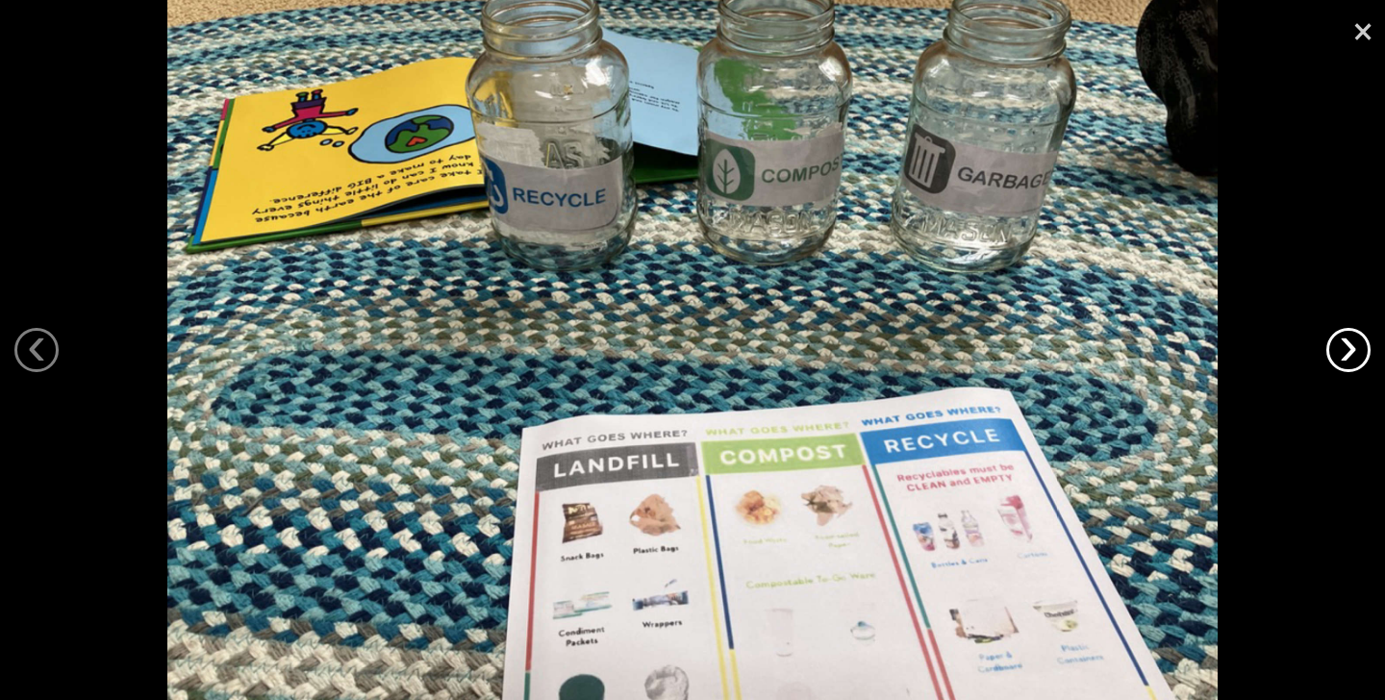
click at [1359, 352] on link "›" at bounding box center [1348, 350] width 44 height 44
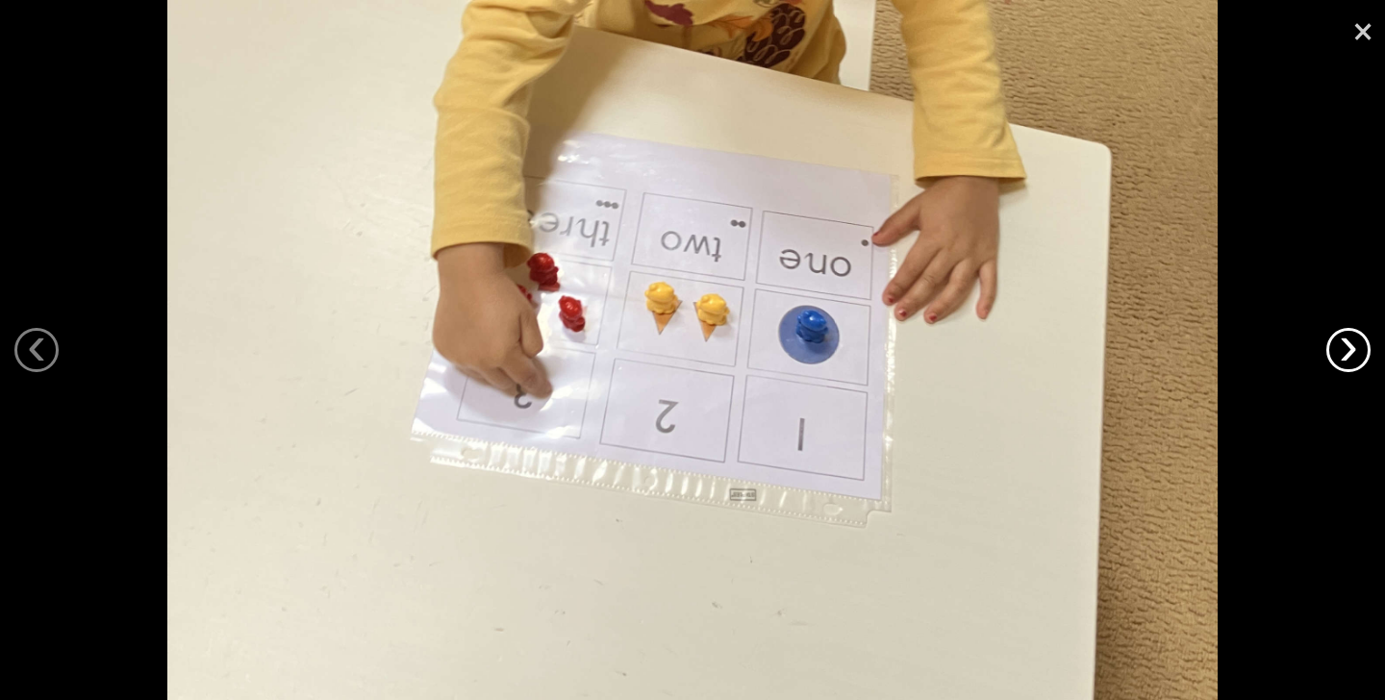
click at [1359, 350] on link "›" at bounding box center [1348, 350] width 44 height 44
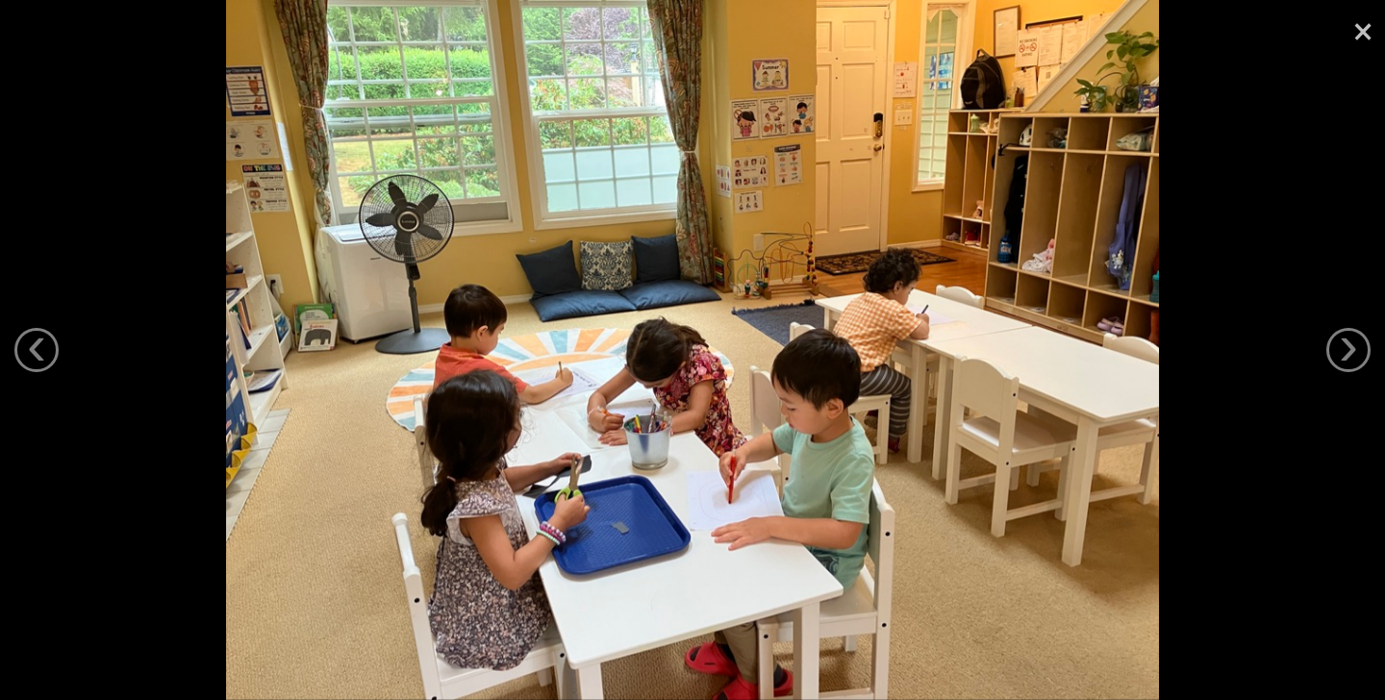
click at [1363, 33] on link "×" at bounding box center [1363, 29] width 44 height 58
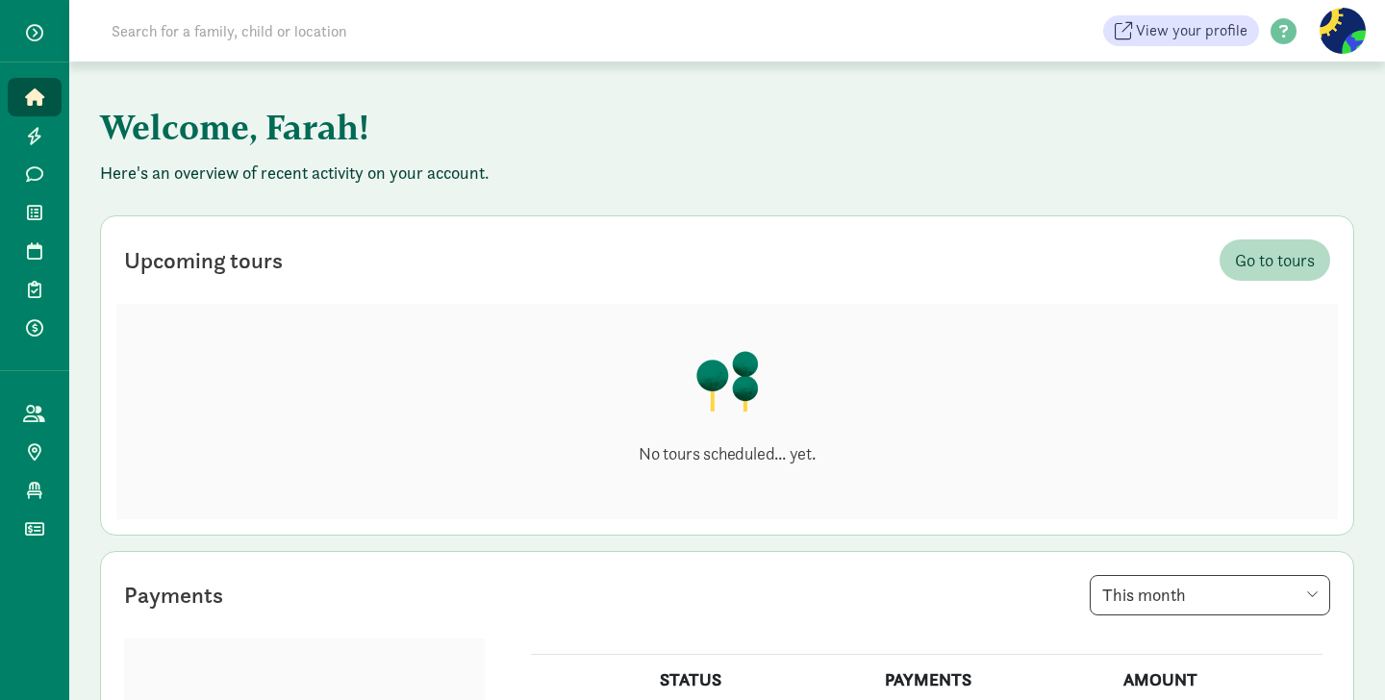
click at [1333, 33] on figure at bounding box center [1343, 31] width 46 height 46
click at [1338, 70] on link "User Profile" at bounding box center [1326, 73] width 77 height 23
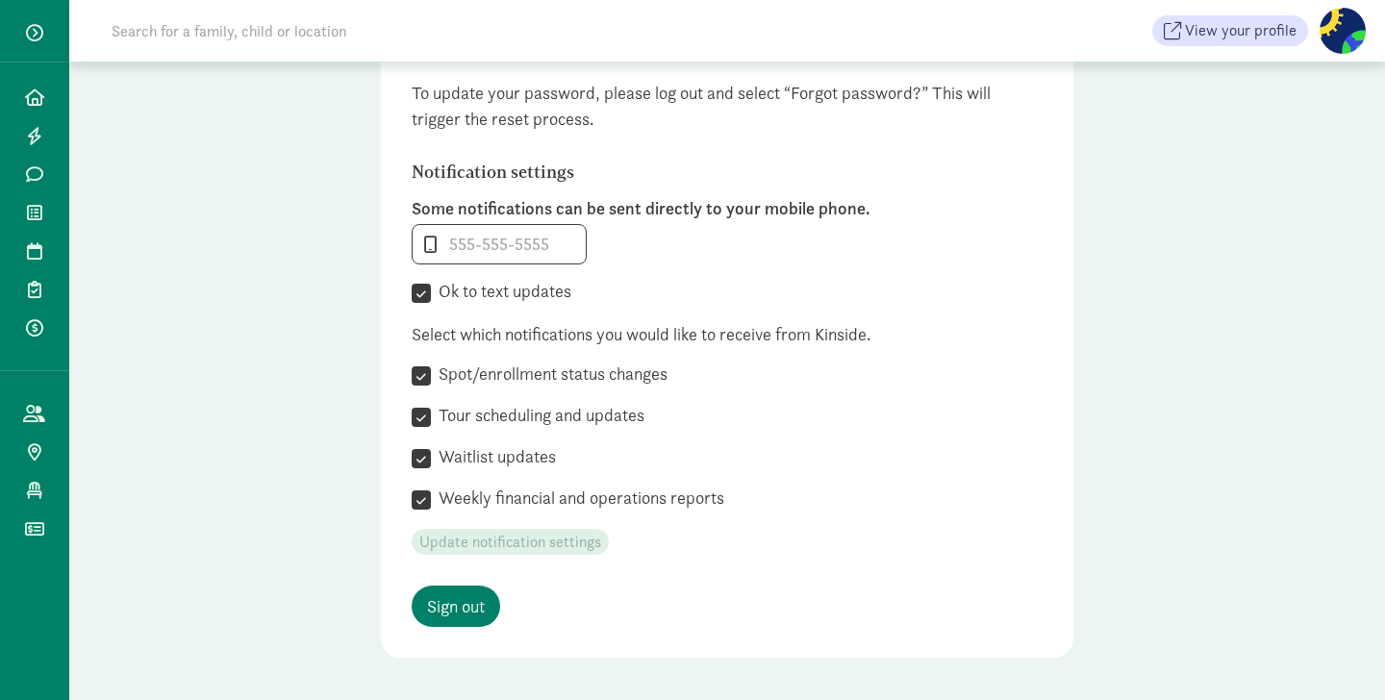
type input "Farah"
type input "Jabeen"
type input "425-362-7230"
checkbox input "true"
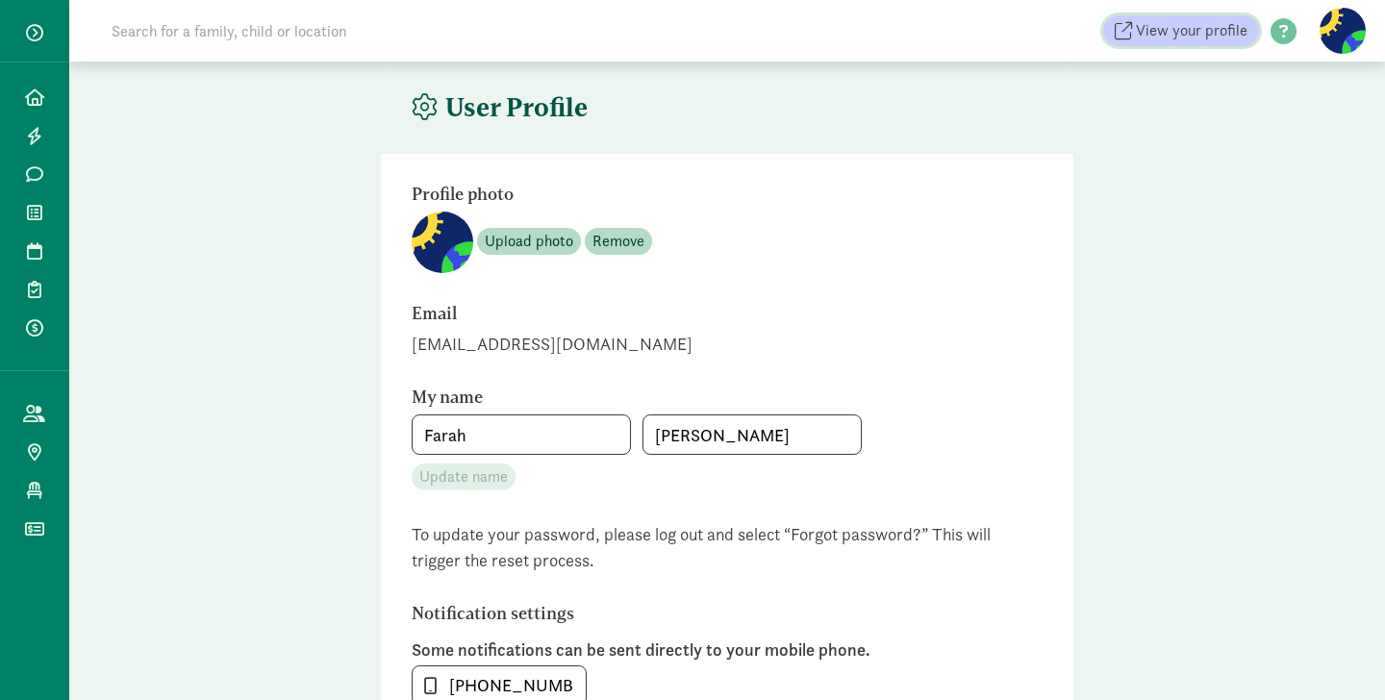
click at [1198, 38] on span "View your profile" at bounding box center [1192, 30] width 112 height 23
click at [34, 26] on span "button" at bounding box center [34, 32] width 17 height 17
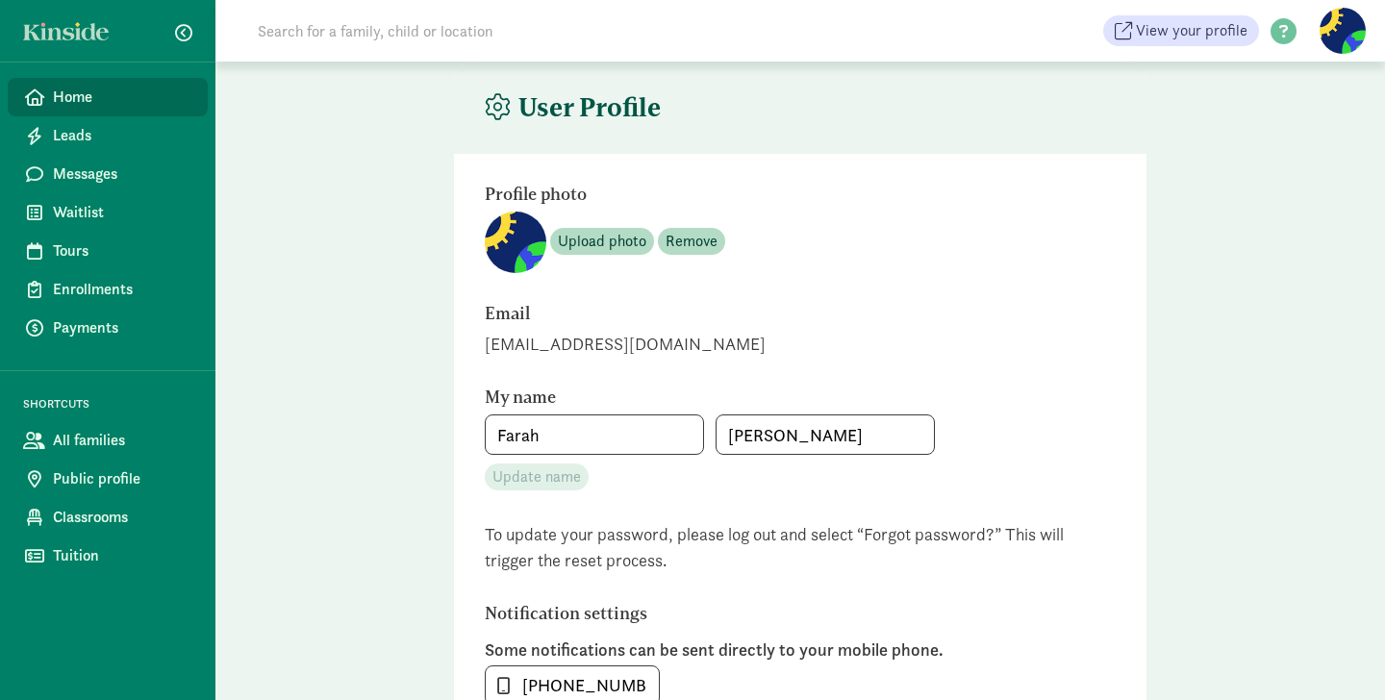
click at [78, 98] on span "Home" at bounding box center [122, 97] width 139 height 23
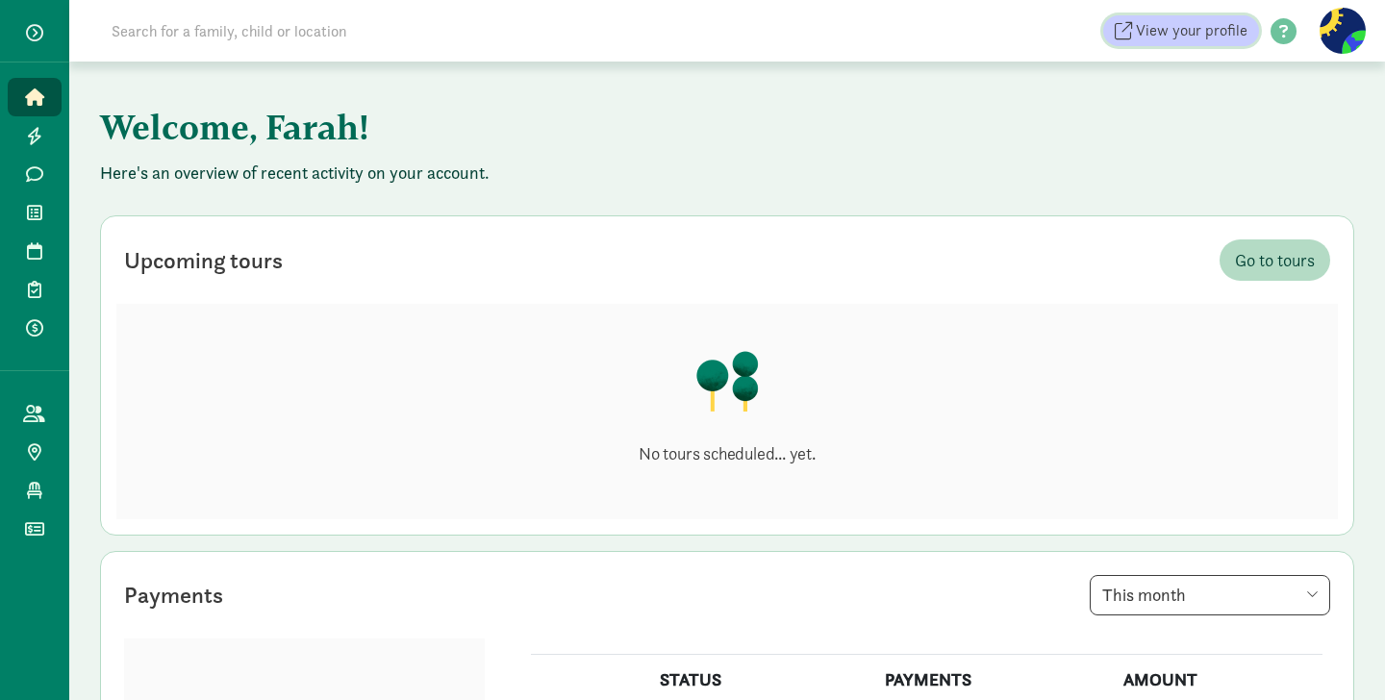
click at [1166, 38] on span "View your profile" at bounding box center [1192, 30] width 112 height 23
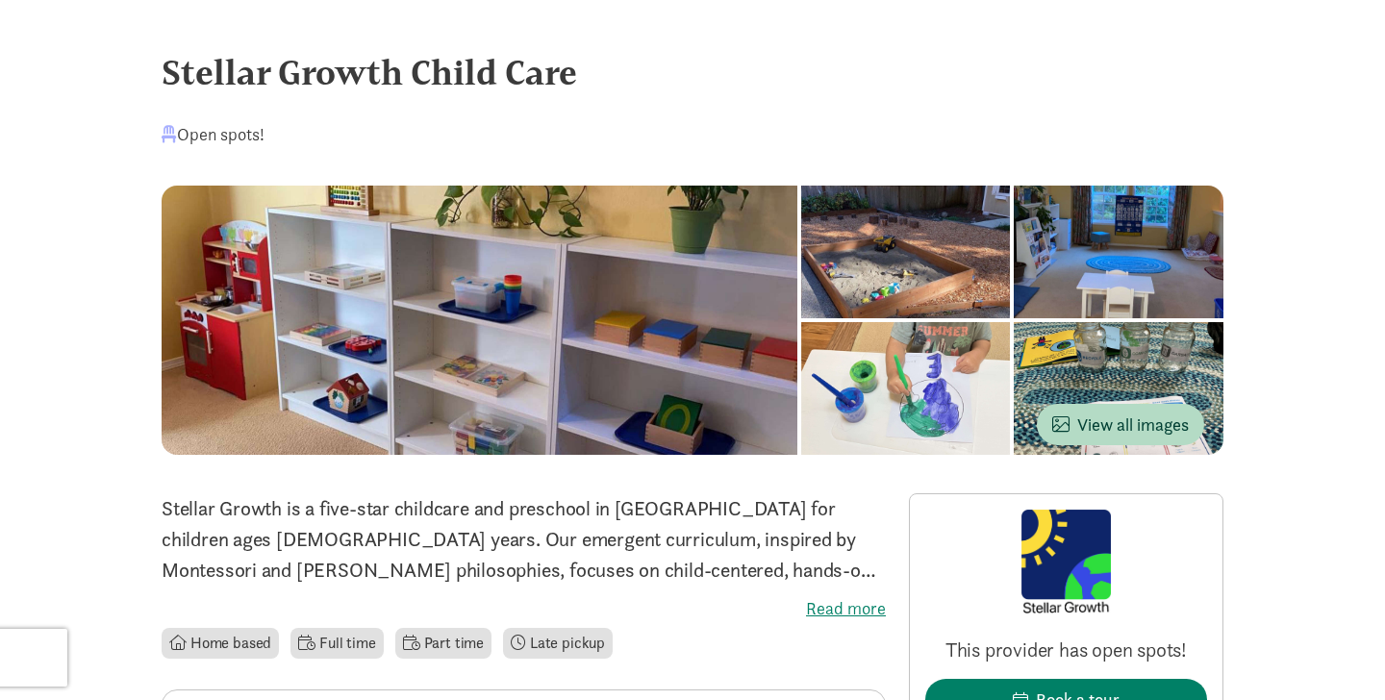
click at [232, 133] on div "Open spots!" at bounding box center [213, 134] width 103 height 26
click at [239, 82] on div "Stellar Growth Child Care" at bounding box center [693, 72] width 1062 height 52
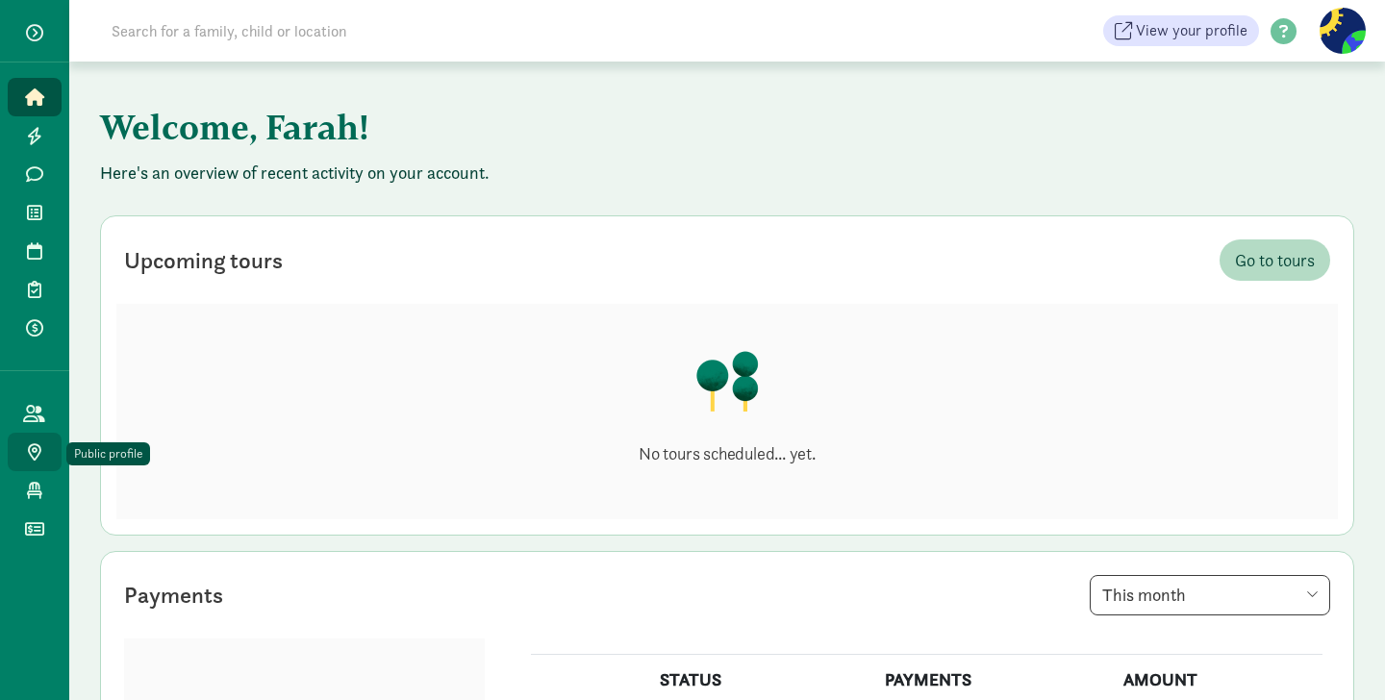
click at [36, 451] on icon at bounding box center [34, 451] width 13 height 17
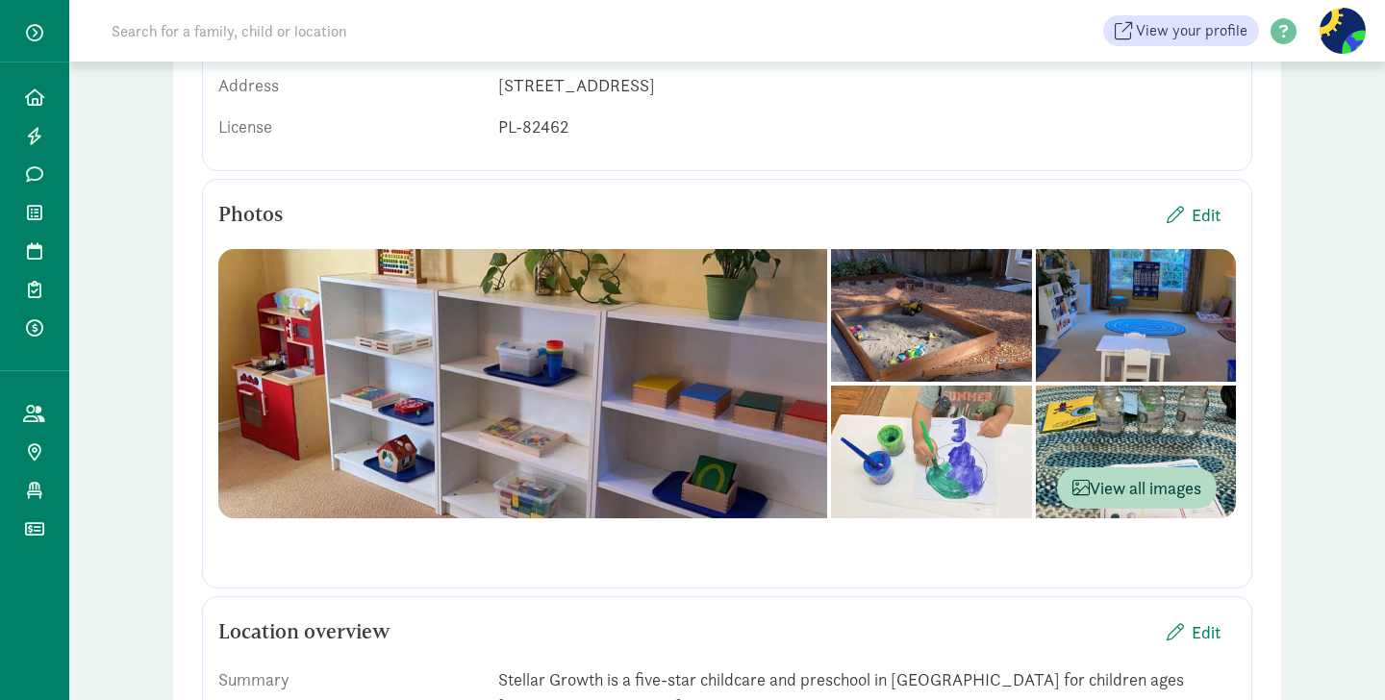
scroll to position [367, 0]
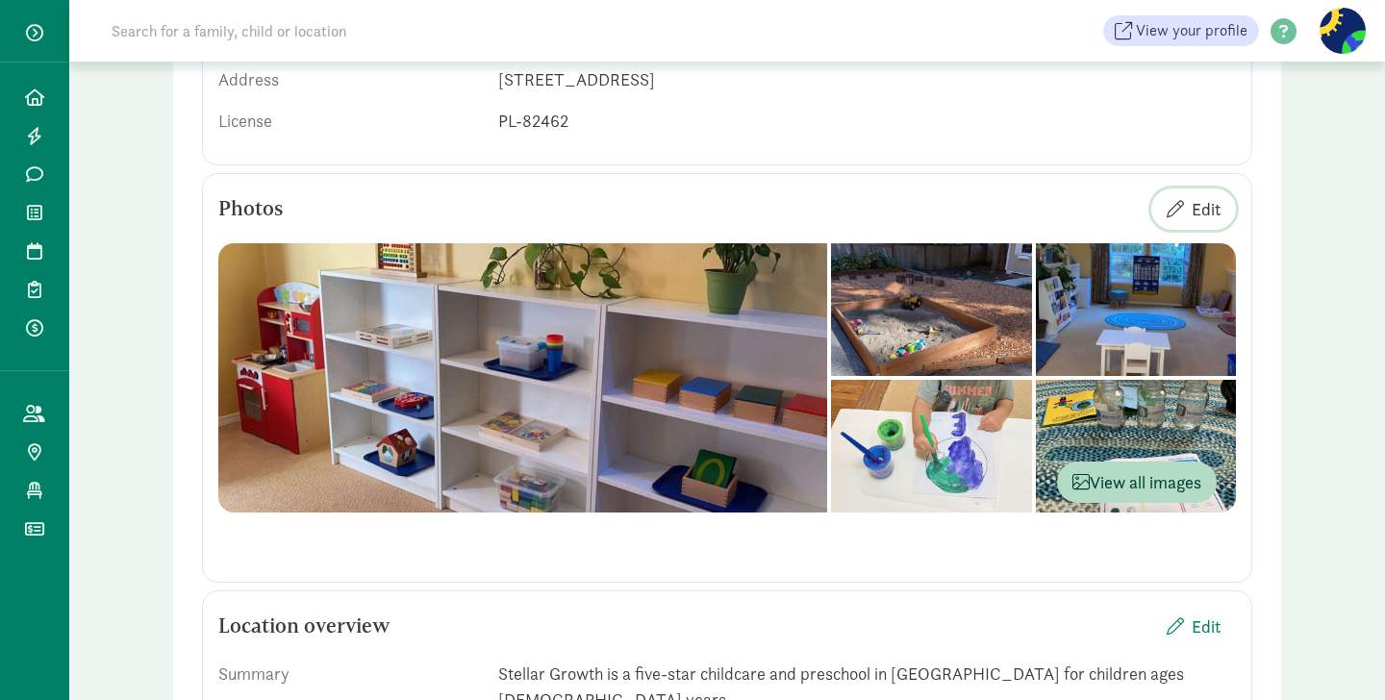
click at [1201, 209] on span "Edit" at bounding box center [1206, 209] width 29 height 26
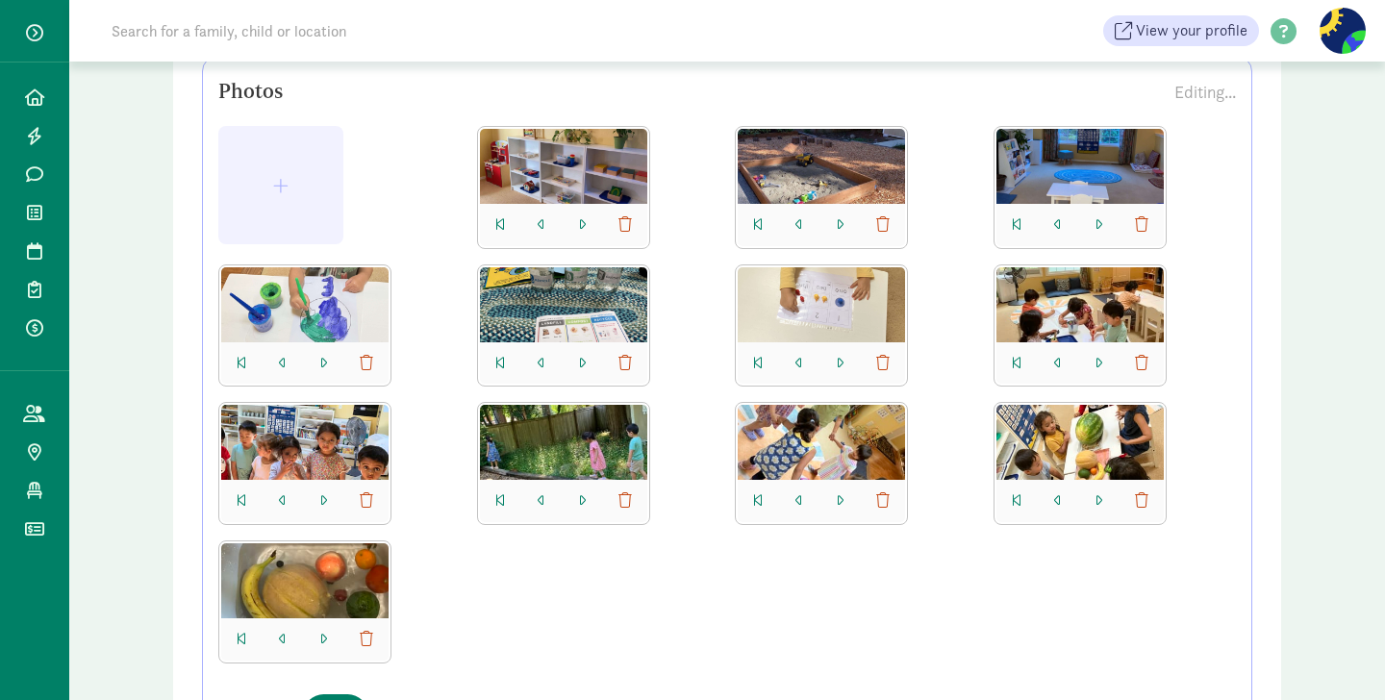
scroll to position [488, 0]
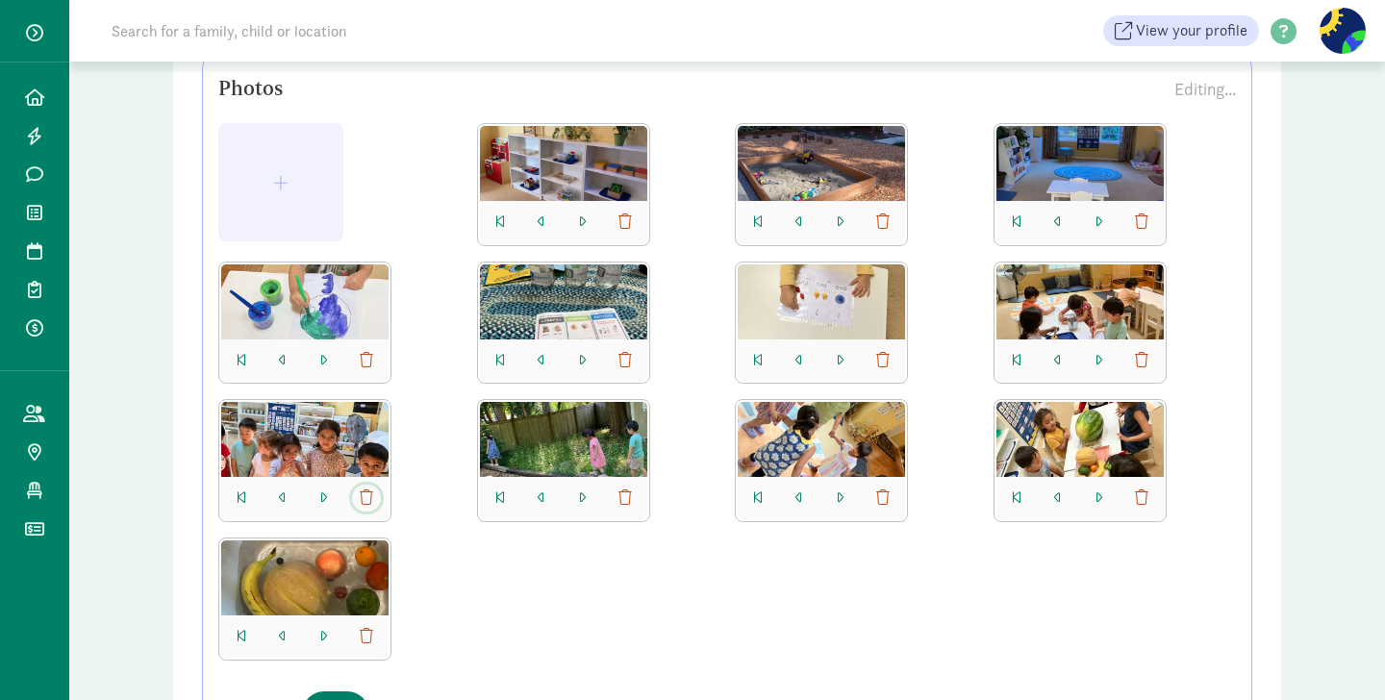
click at [365, 491] on span "button" at bounding box center [366, 498] width 13 height 15
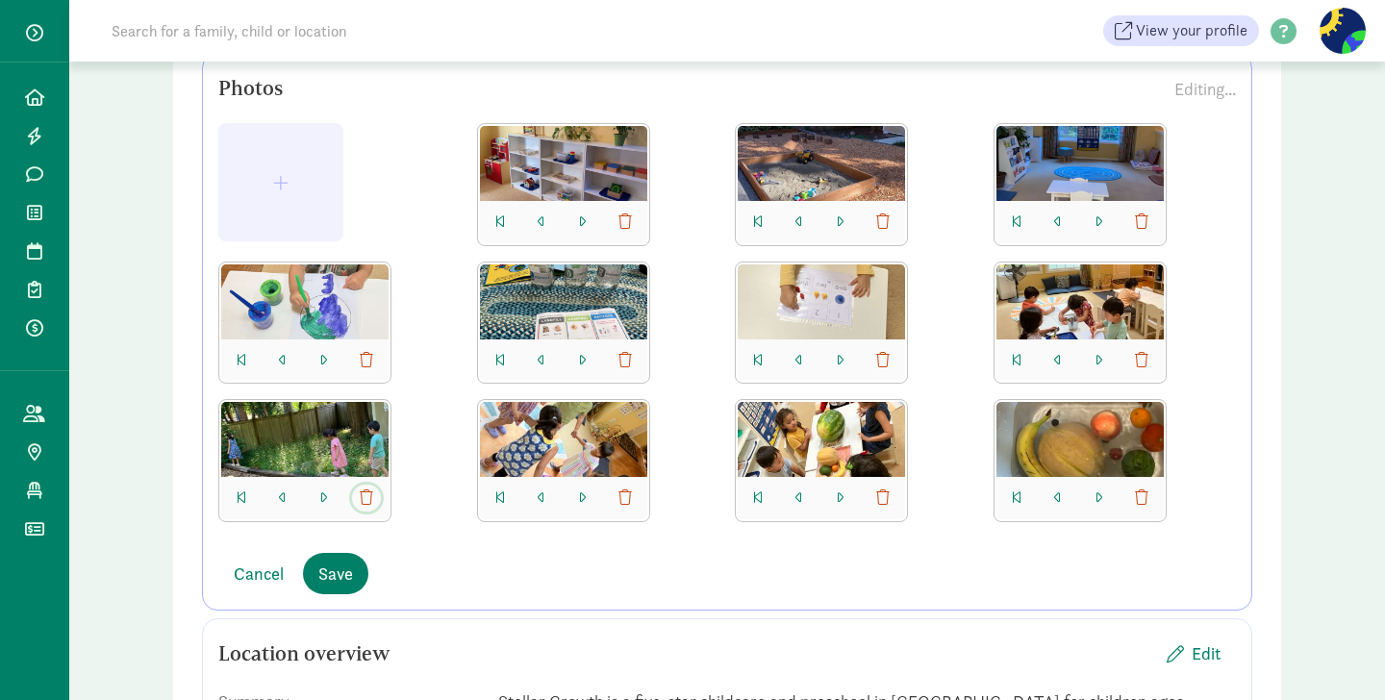
click at [365, 491] on span "button" at bounding box center [366, 498] width 13 height 15
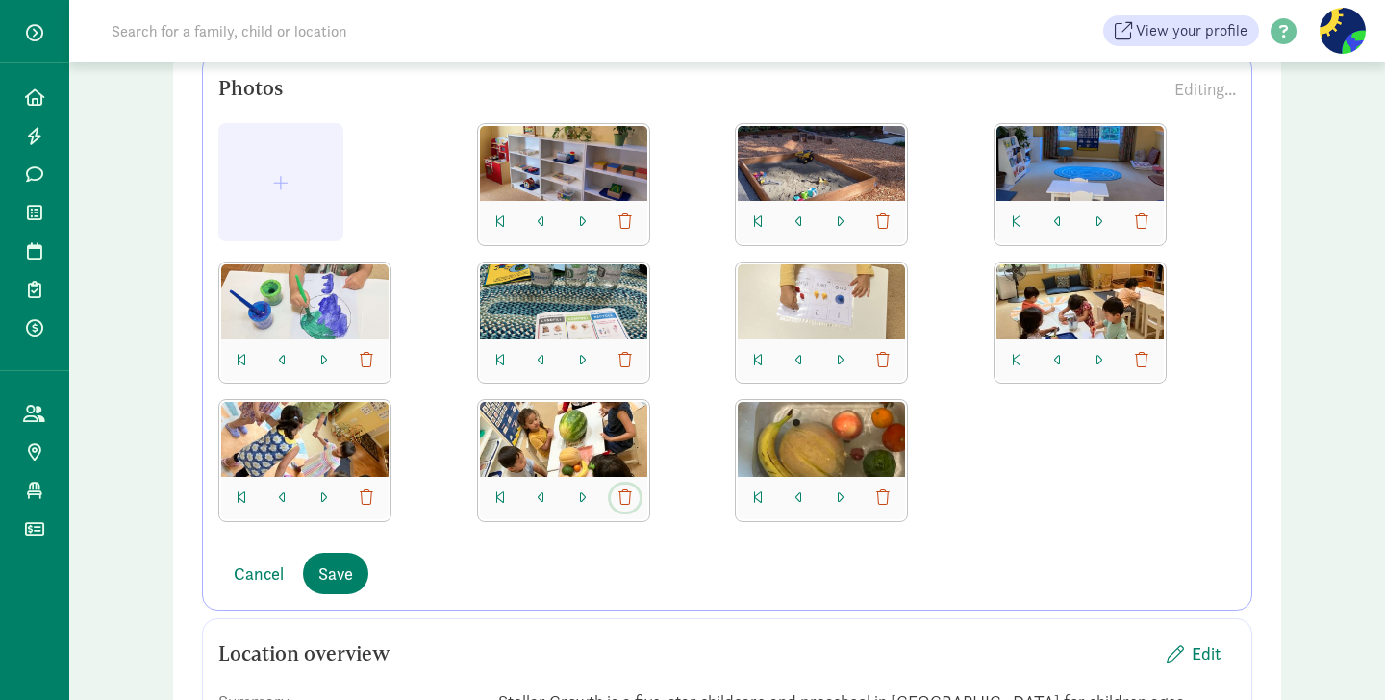
click at [619, 493] on span "button" at bounding box center [624, 498] width 13 height 15
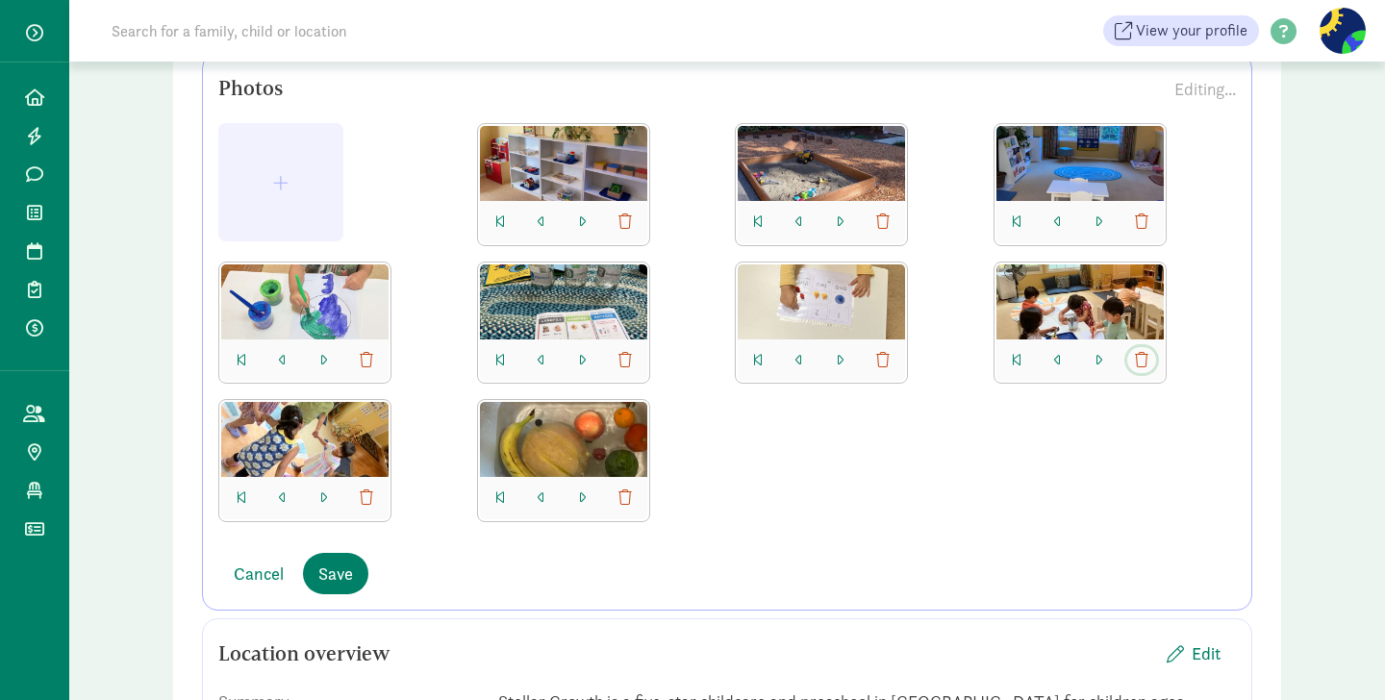
click at [1141, 353] on span "button" at bounding box center [1141, 360] width 13 height 15
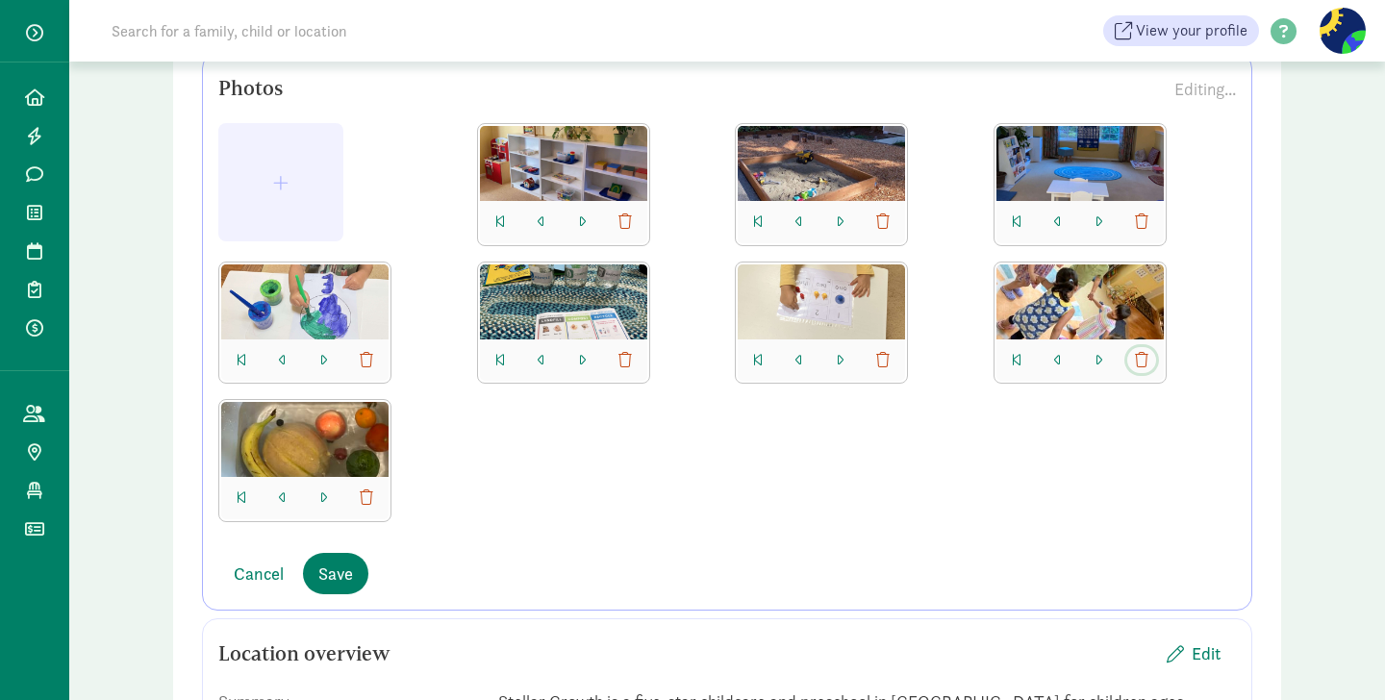
click at [1141, 353] on span "button" at bounding box center [1141, 360] width 13 height 15
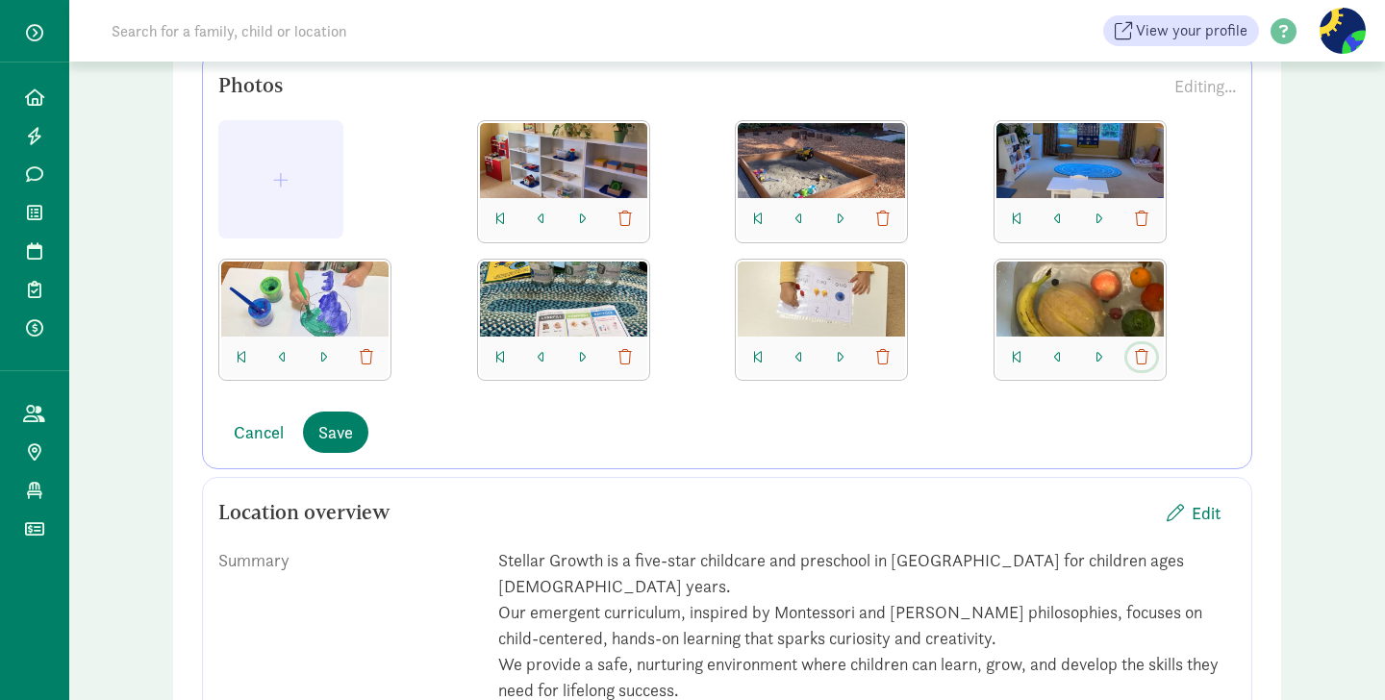
scroll to position [501, 0]
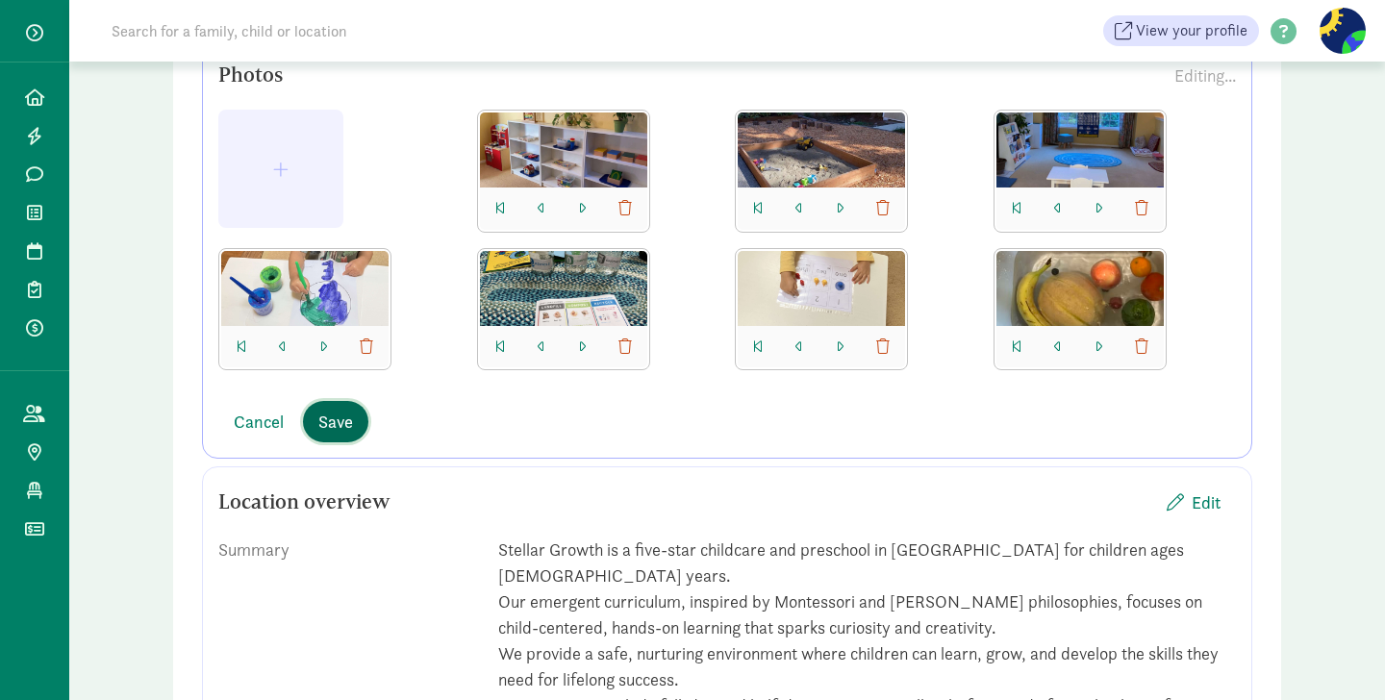
click at [346, 418] on span "Save" at bounding box center [335, 422] width 35 height 26
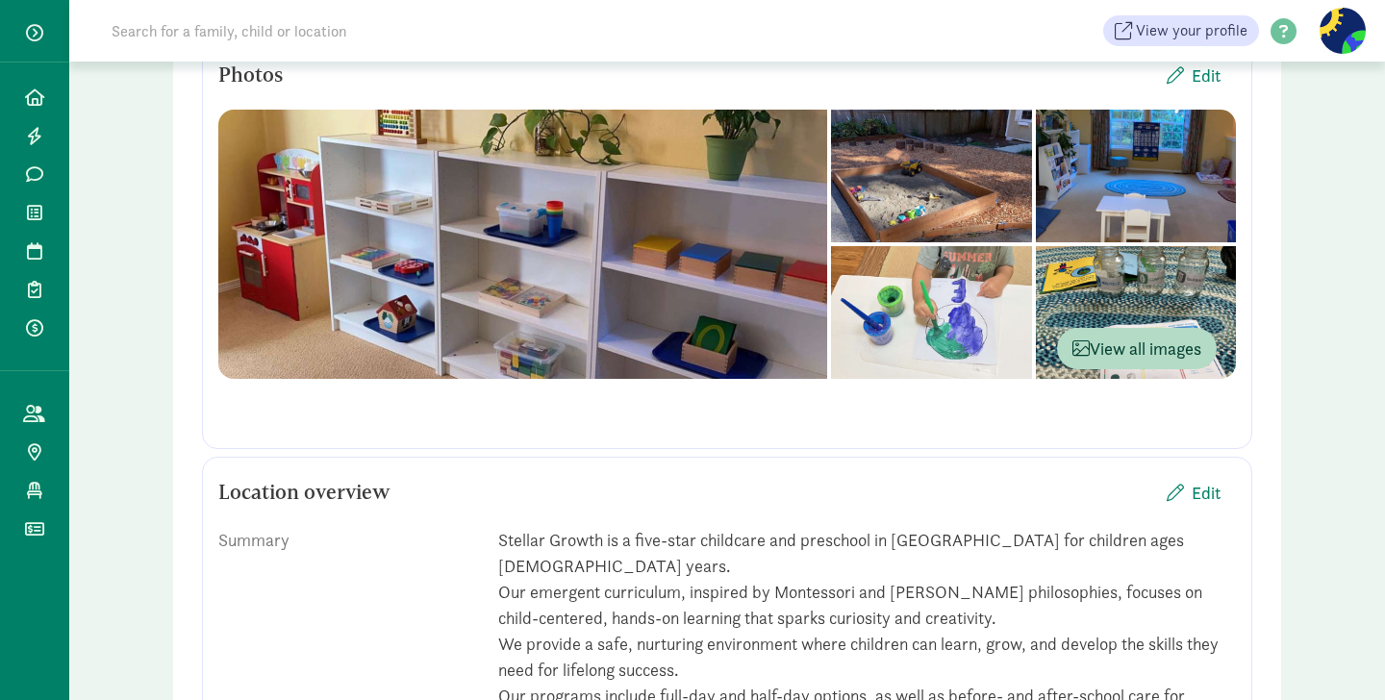
click at [1076, 304] on div at bounding box center [1136, 312] width 200 height 133
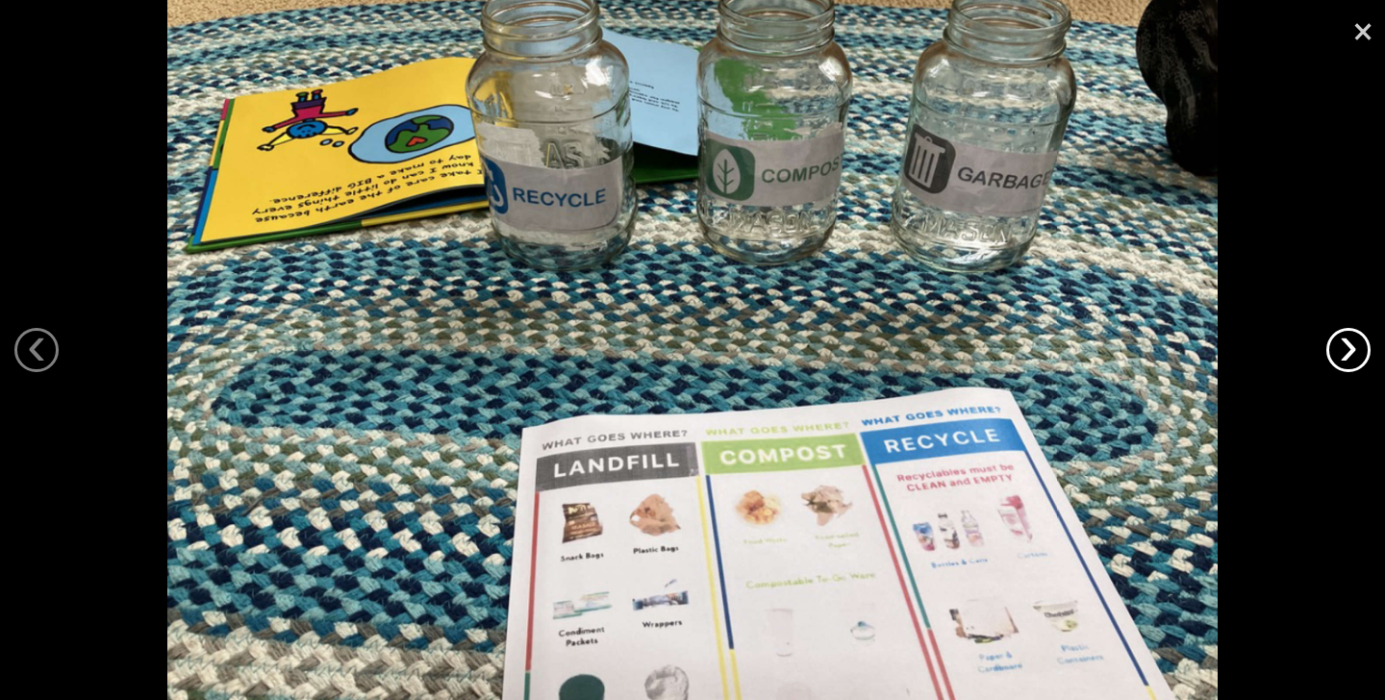
click at [1344, 351] on link "›" at bounding box center [1348, 350] width 44 height 44
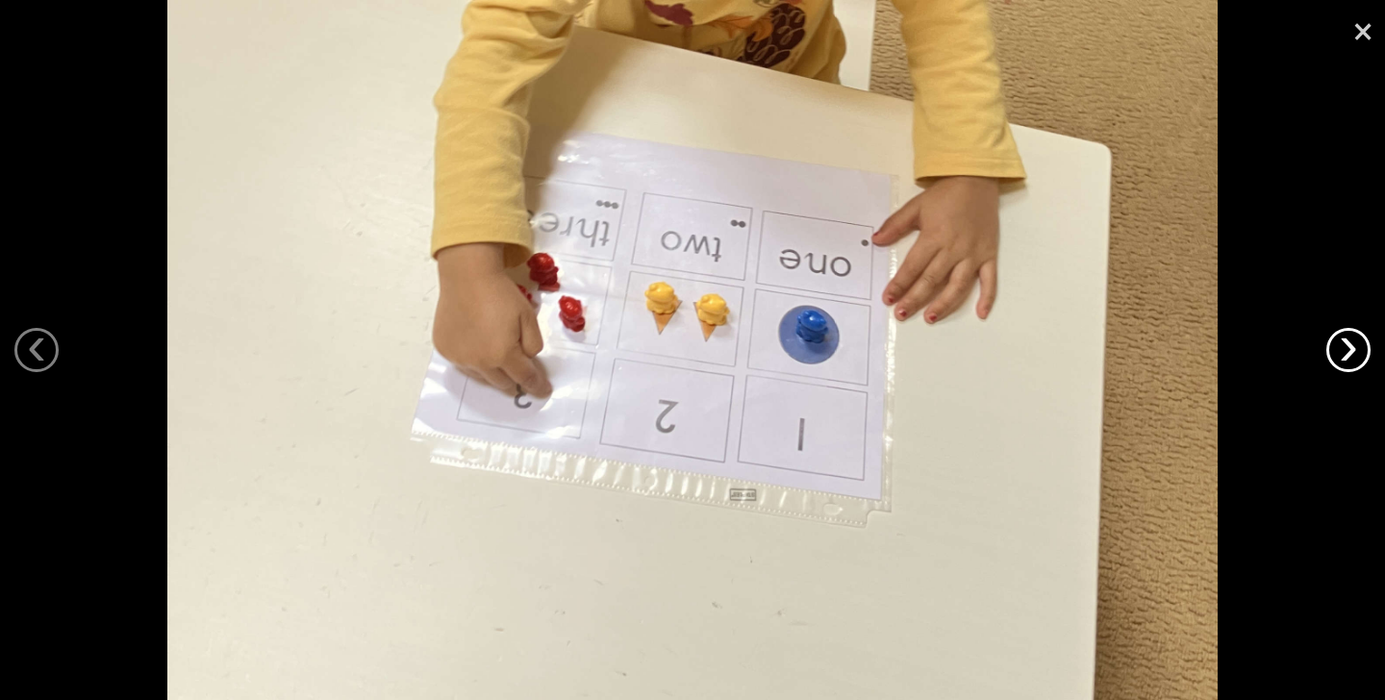
click at [1344, 351] on link "›" at bounding box center [1348, 350] width 44 height 44
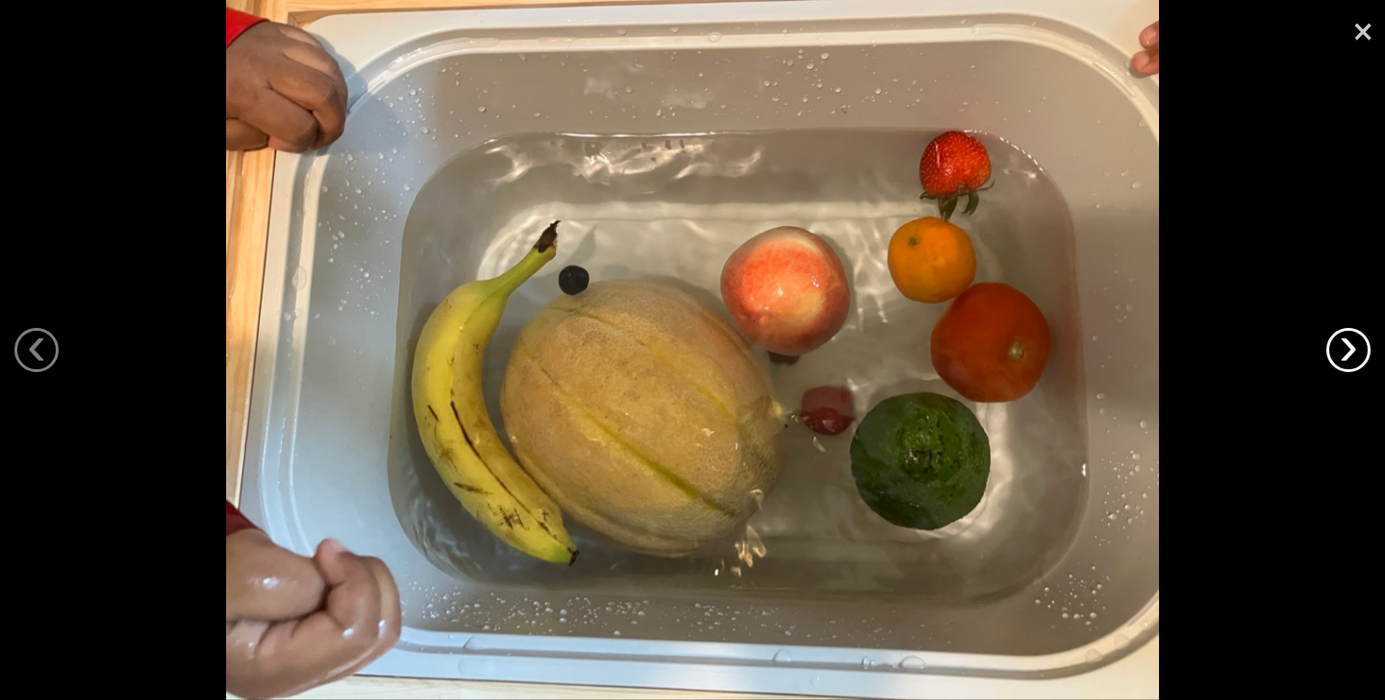
click at [1344, 351] on link "›" at bounding box center [1348, 350] width 44 height 44
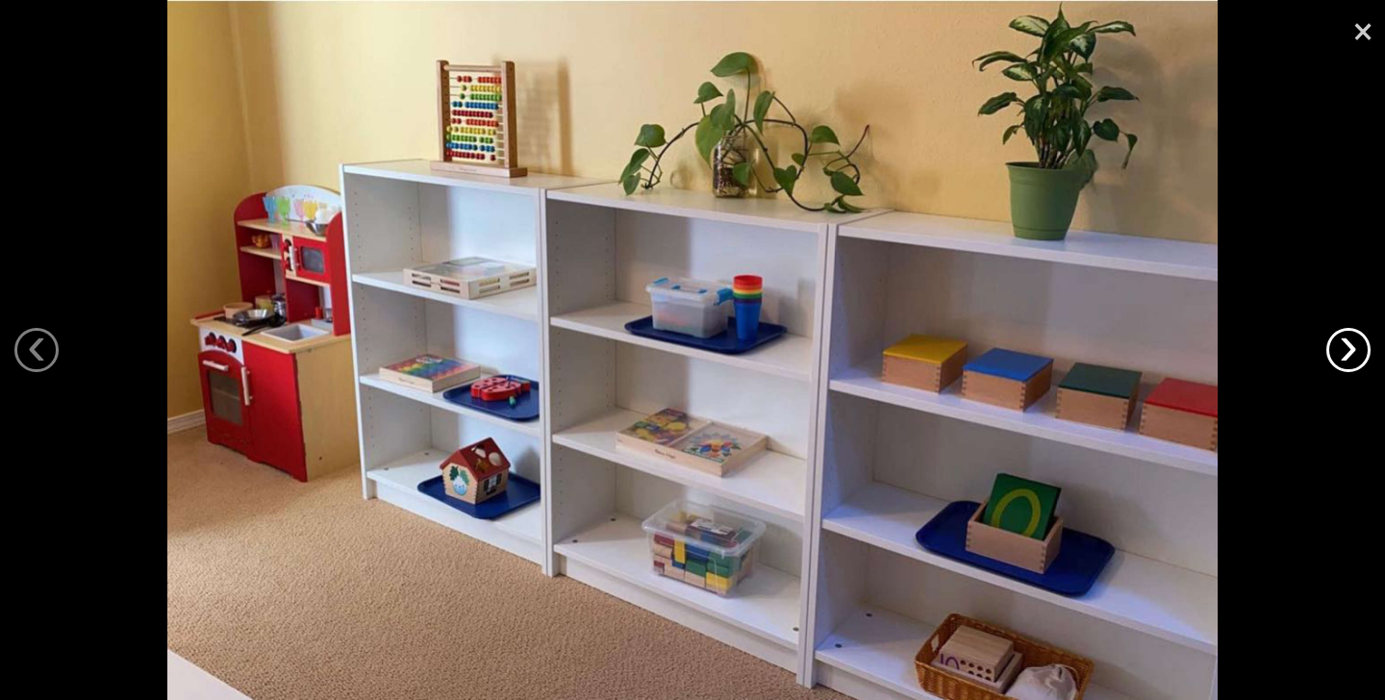
click at [1344, 351] on link "›" at bounding box center [1348, 350] width 44 height 44
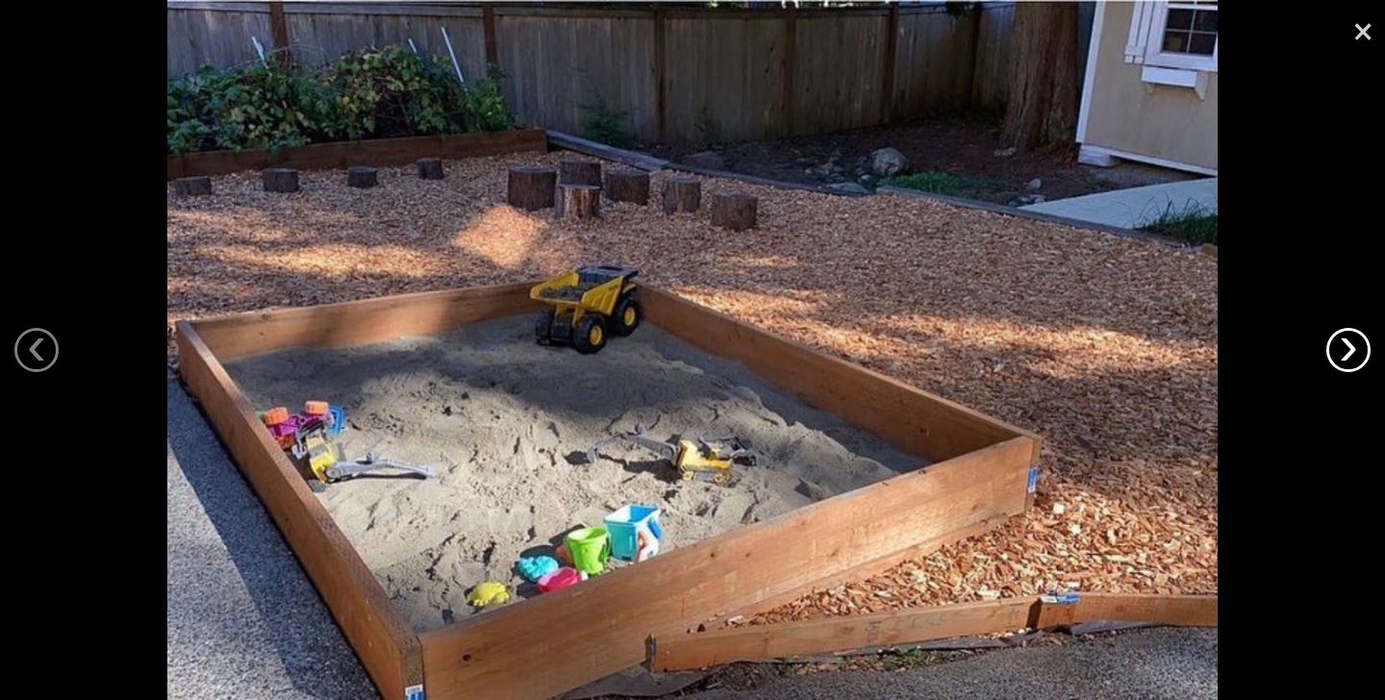
click at [1344, 351] on link "›" at bounding box center [1348, 350] width 44 height 44
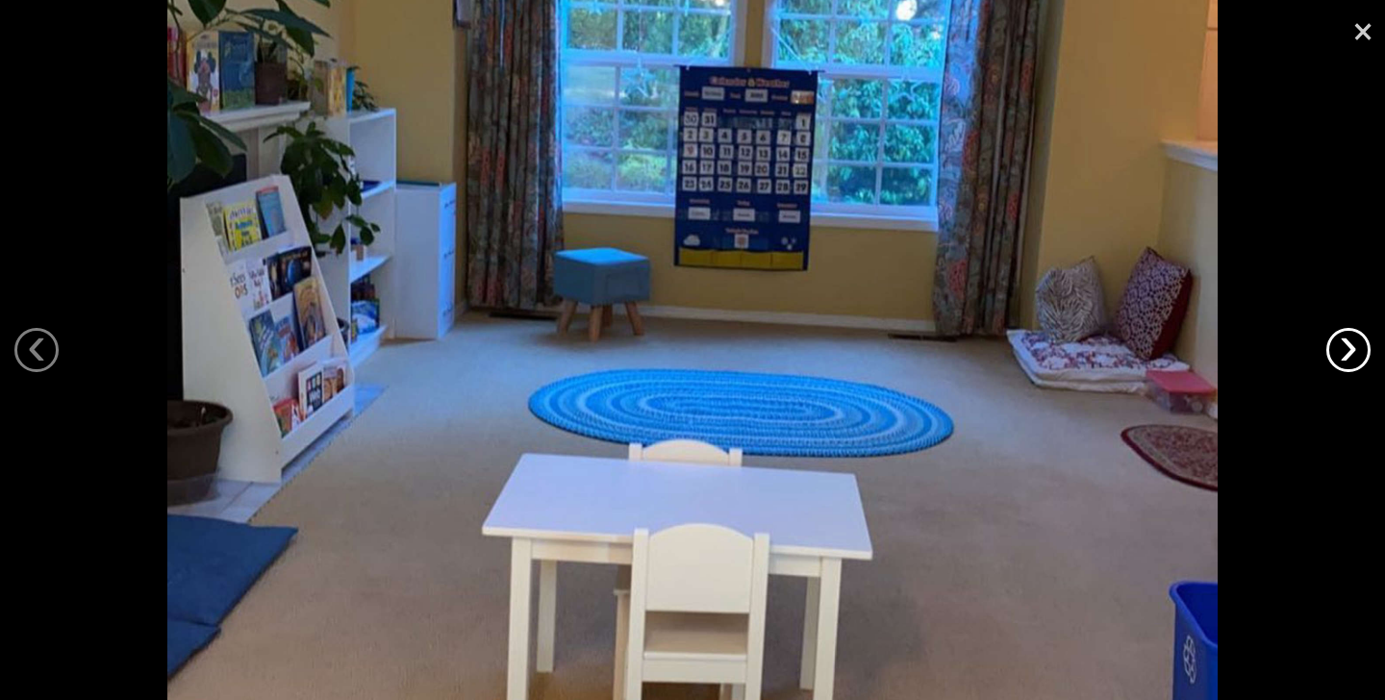
click at [1344, 351] on link "›" at bounding box center [1348, 350] width 44 height 44
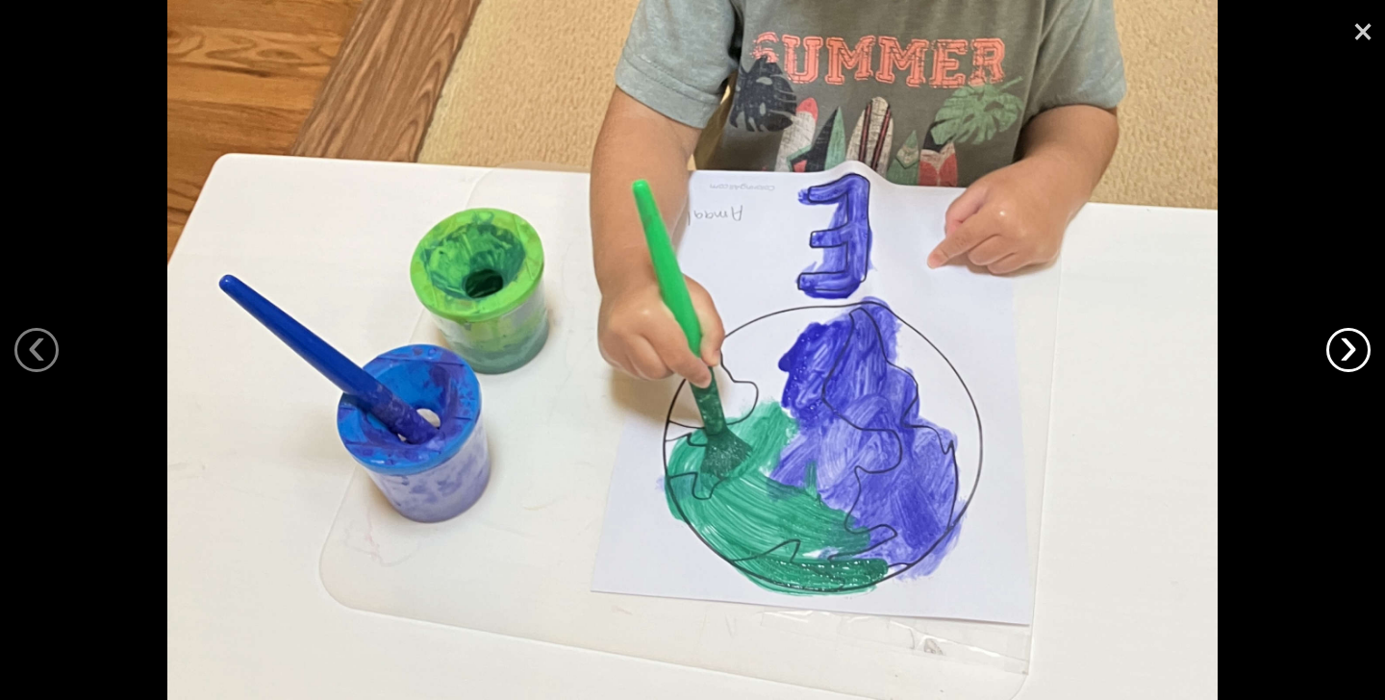
click at [1344, 351] on link "›" at bounding box center [1348, 350] width 44 height 44
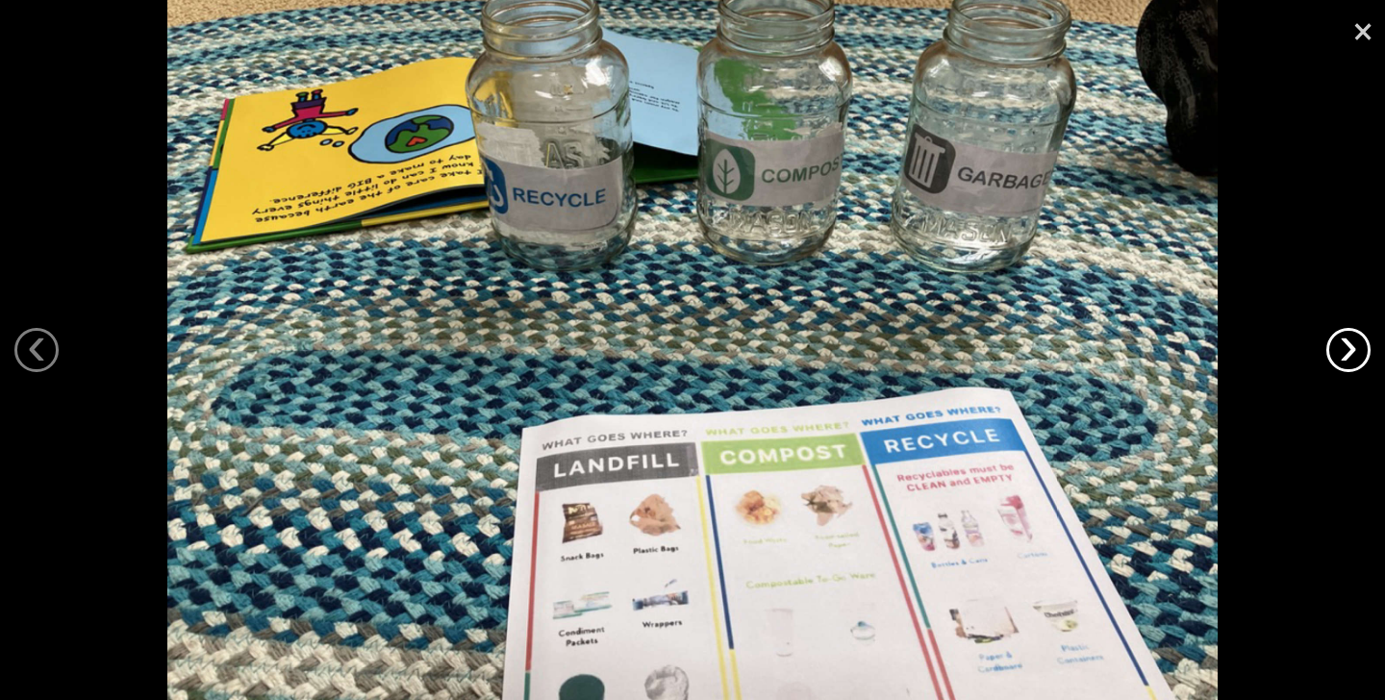
click at [1344, 351] on link "›" at bounding box center [1348, 350] width 44 height 44
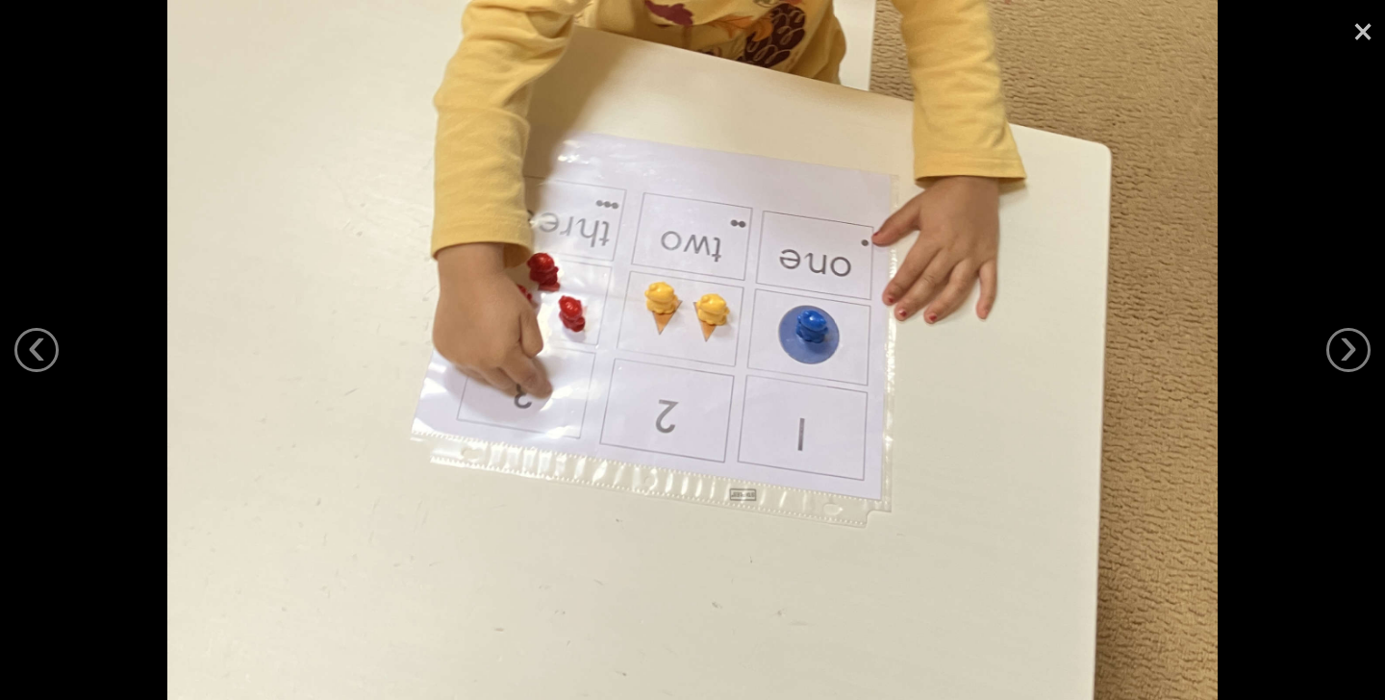
click at [1374, 38] on link "×" at bounding box center [1363, 29] width 44 height 58
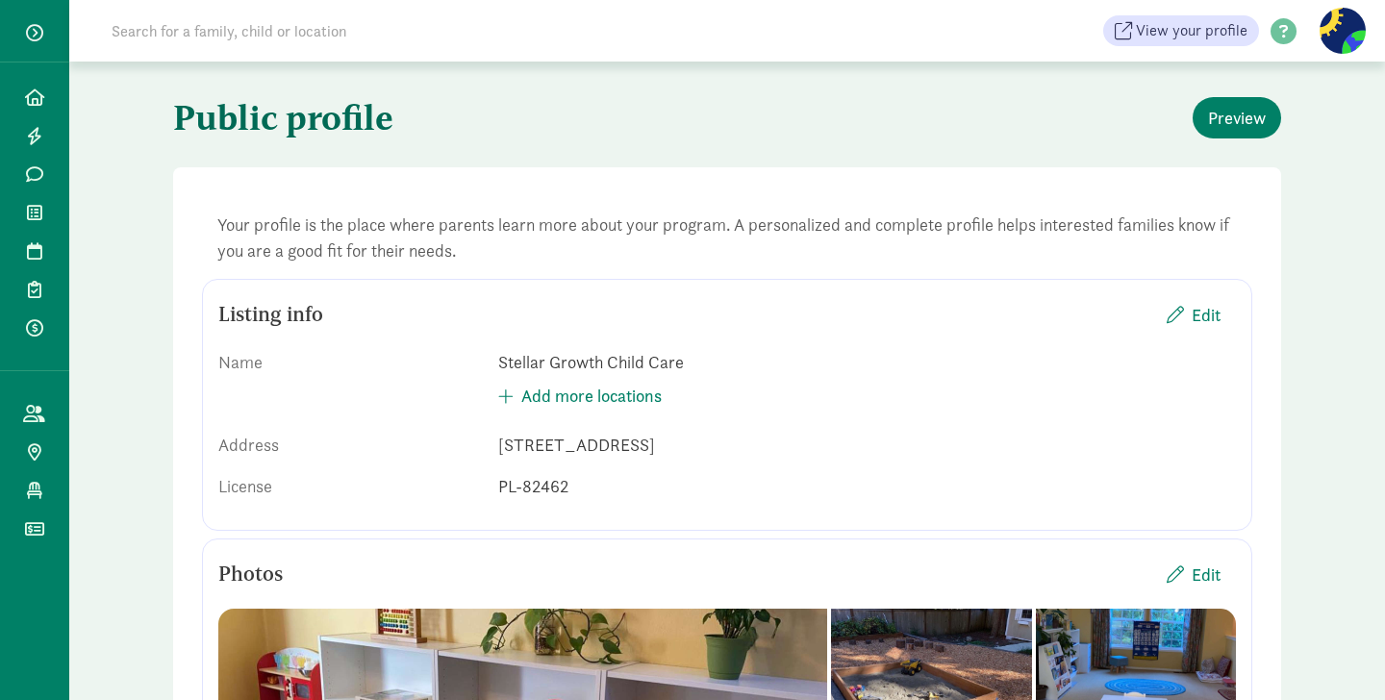
scroll to position [0, 0]
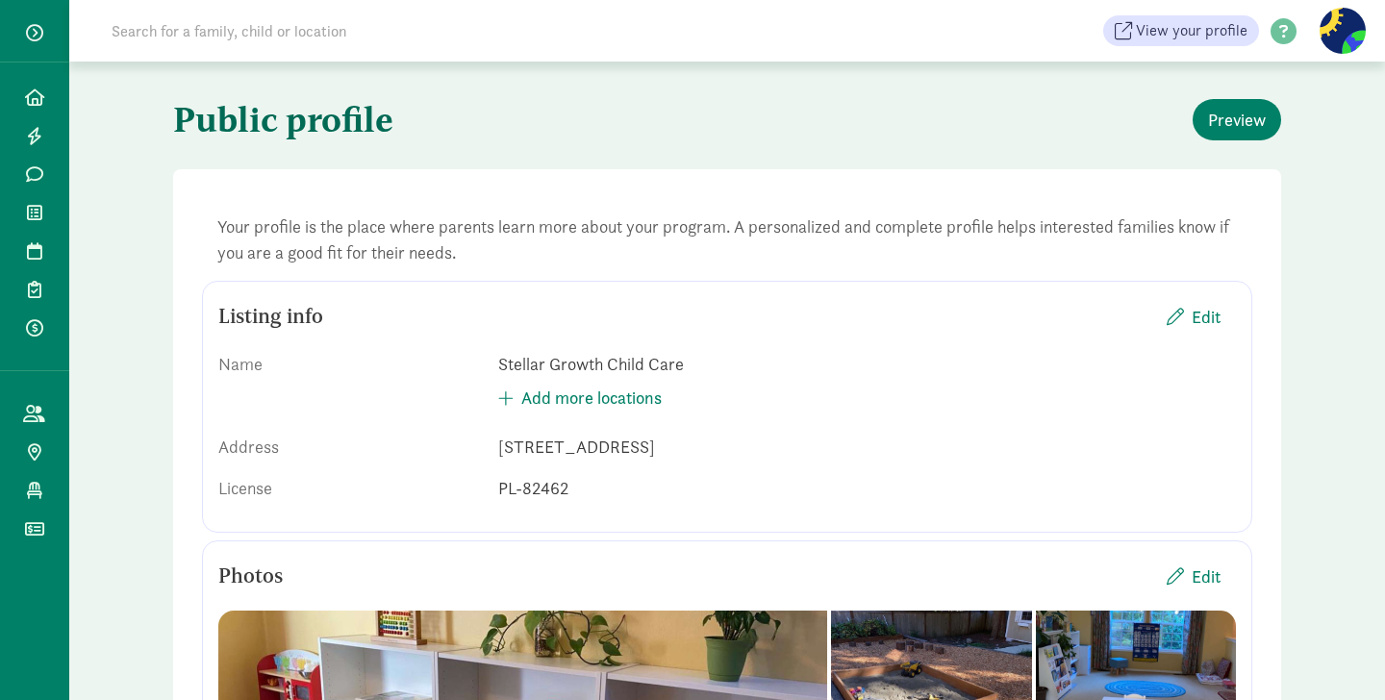
click at [1343, 30] on figure at bounding box center [1343, 31] width 46 height 46
click at [1317, 93] on link "Logout" at bounding box center [1326, 96] width 77 height 23
